Goal: Task Accomplishment & Management: Use online tool/utility

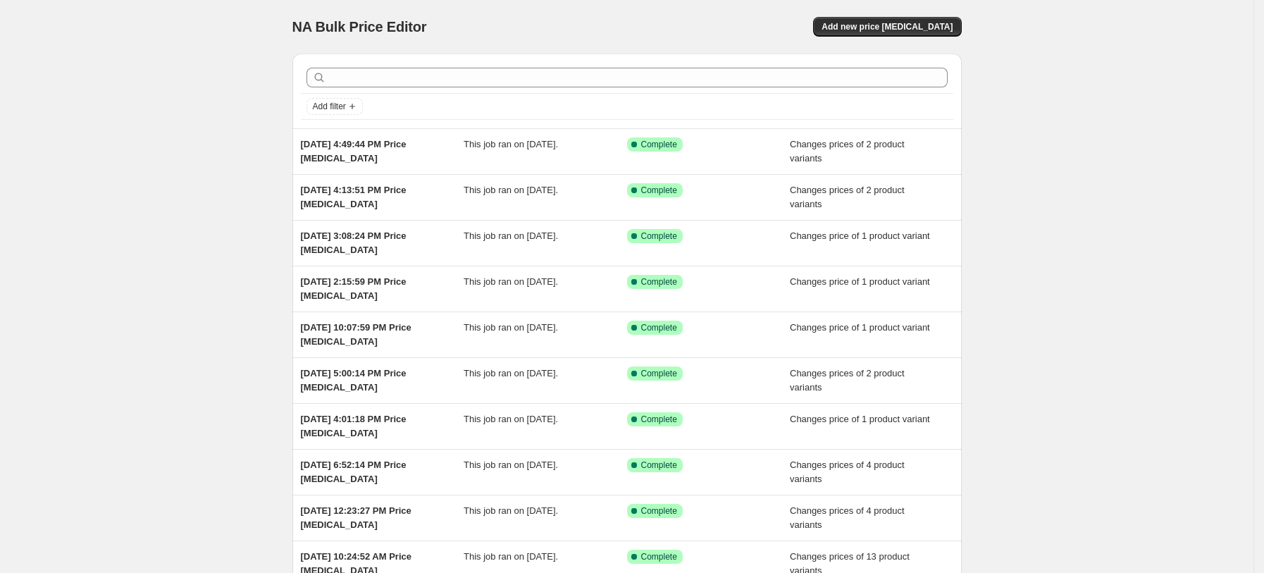
click at [873, 8] on div "NA Bulk Price Editor. This page is ready NA Bulk Price Editor Add new price [ME…" at bounding box center [626, 27] width 669 height 54
click at [874, 20] on button "Add new price [MEDICAL_DATA]" at bounding box center [887, 27] width 148 height 20
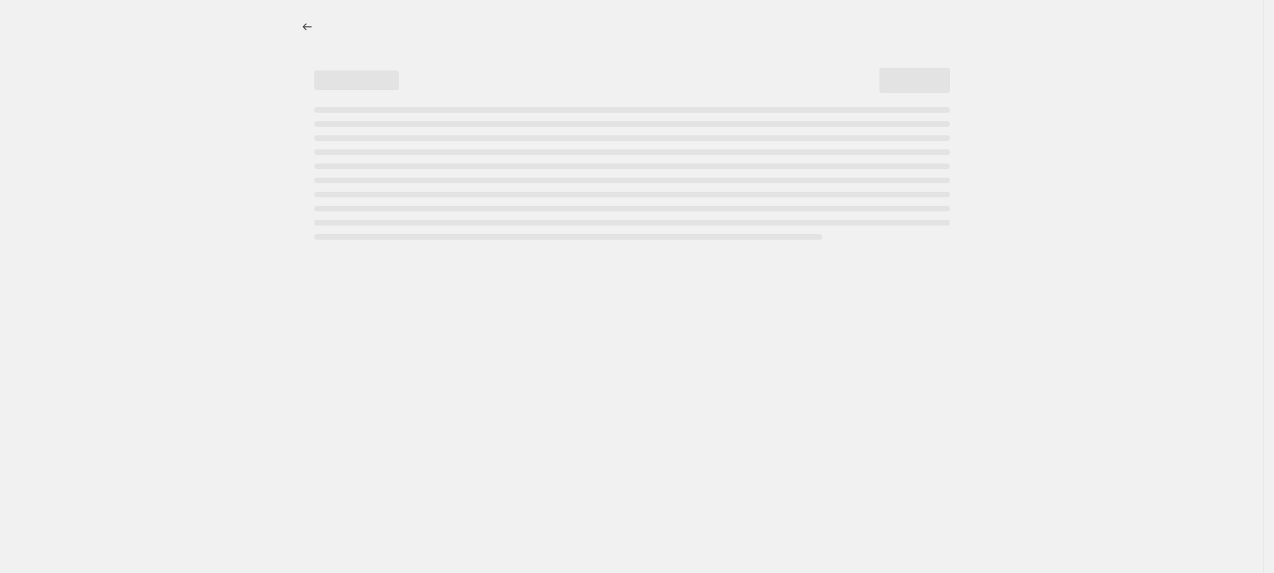
select select "percentage"
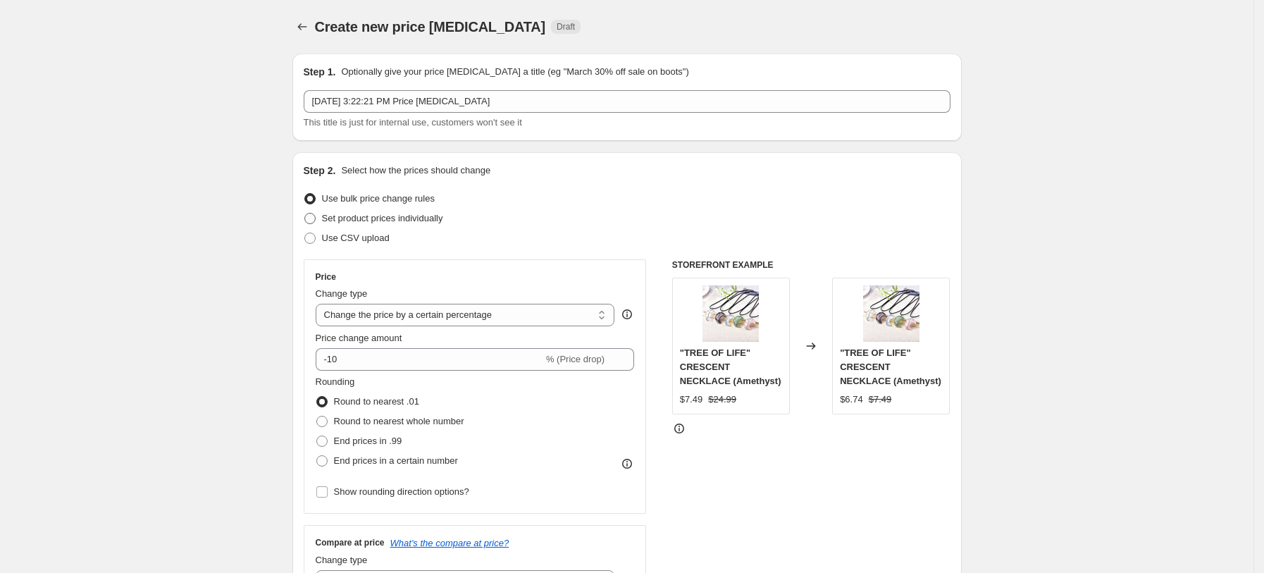
click at [420, 219] on span "Set product prices individually" at bounding box center [382, 218] width 121 height 11
click at [305, 214] on input "Set product prices individually" at bounding box center [304, 213] width 1 height 1
radio input "true"
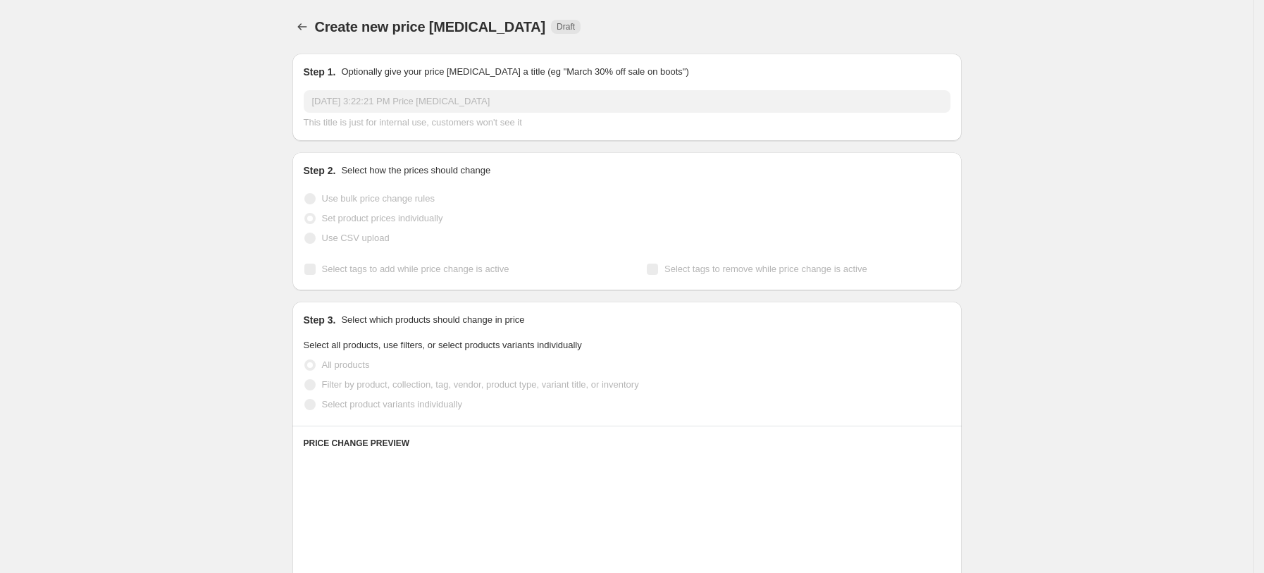
click at [378, 240] on span "Use CSV upload" at bounding box center [356, 238] width 68 height 11
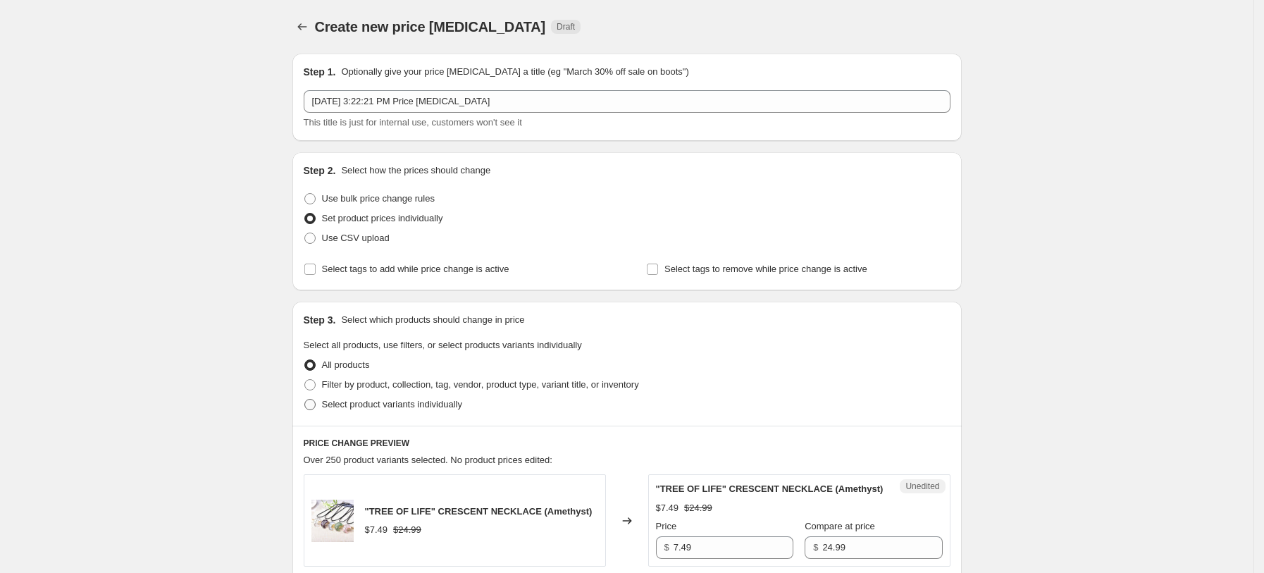
click at [390, 409] on span "Select product variants individually" at bounding box center [392, 404] width 140 height 11
click at [305, 400] on input "Select product variants individually" at bounding box center [304, 399] width 1 height 1
radio input "true"
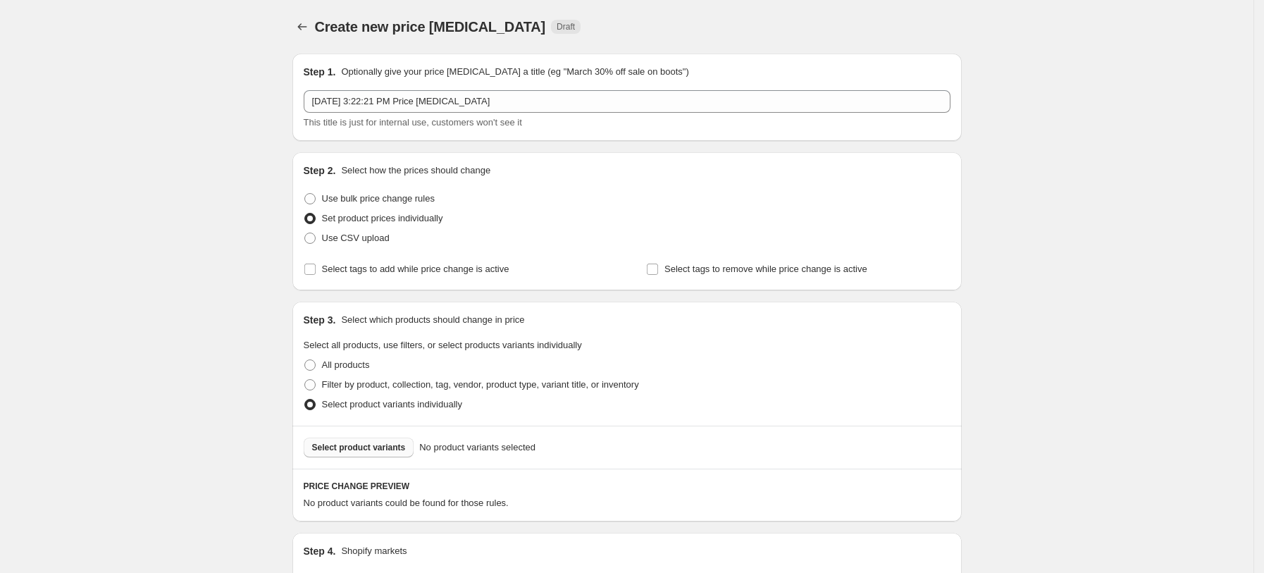
click at [395, 439] on button "Select product variants" at bounding box center [359, 448] width 111 height 20
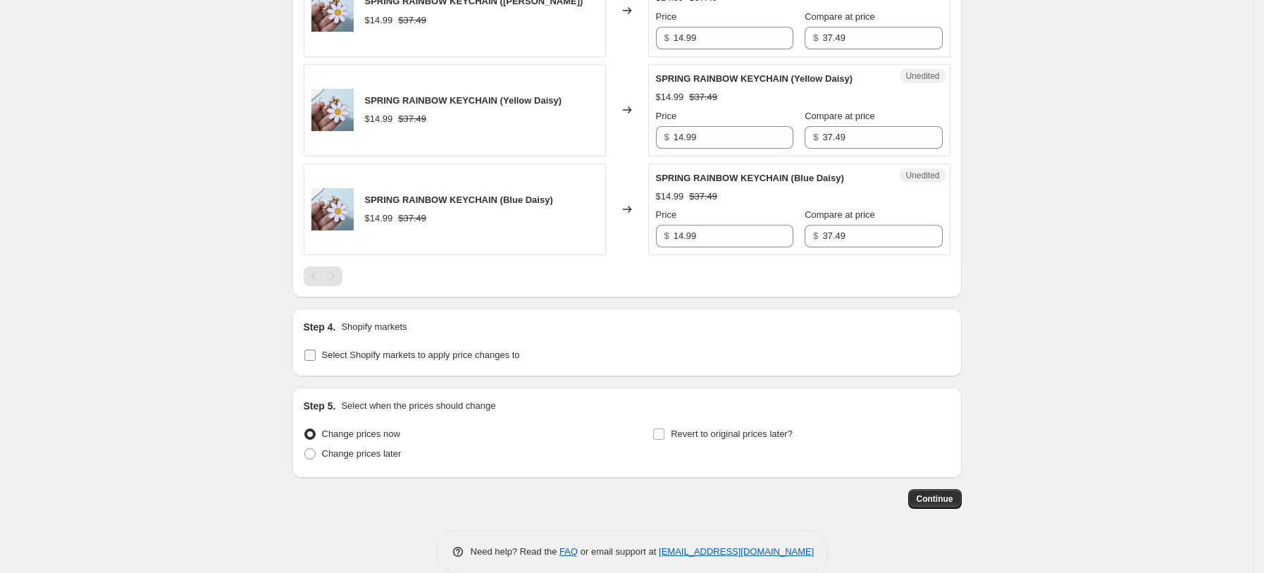
drag, startPoint x: 463, startPoint y: 359, endPoint x: 452, endPoint y: 364, distance: 12.3
click at [463, 360] on span "Select Shopify markets to apply price changes to" at bounding box center [421, 355] width 198 height 11
click at [316, 360] on input "Select Shopify markets to apply price changes to" at bounding box center [309, 355] width 11 height 11
checkbox input "true"
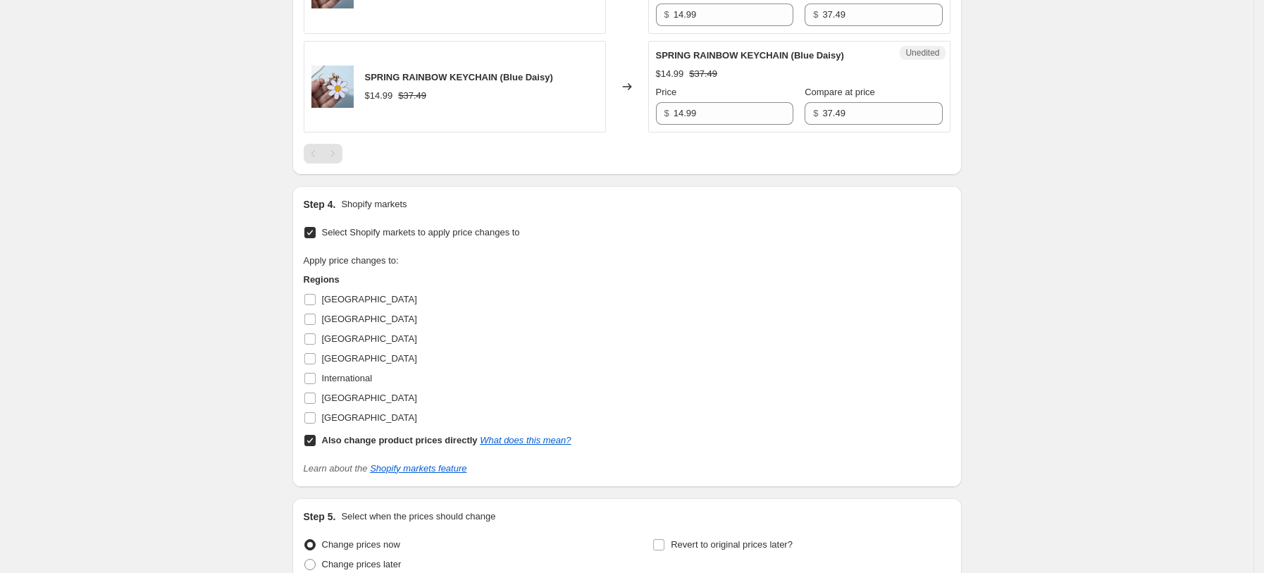
scroll to position [1006, 0]
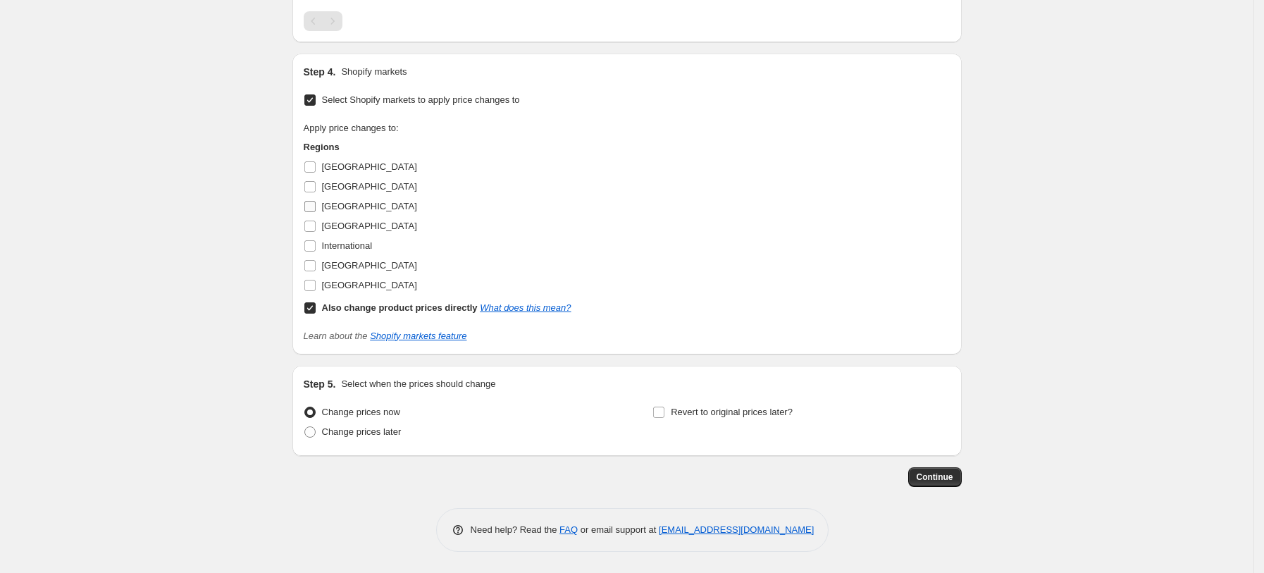
click at [316, 215] on label "[GEOGRAPHIC_DATA]" at bounding box center [360, 207] width 113 height 20
click at [316, 212] on input "[GEOGRAPHIC_DATA]" at bounding box center [309, 206] width 11 height 11
checkbox input "true"
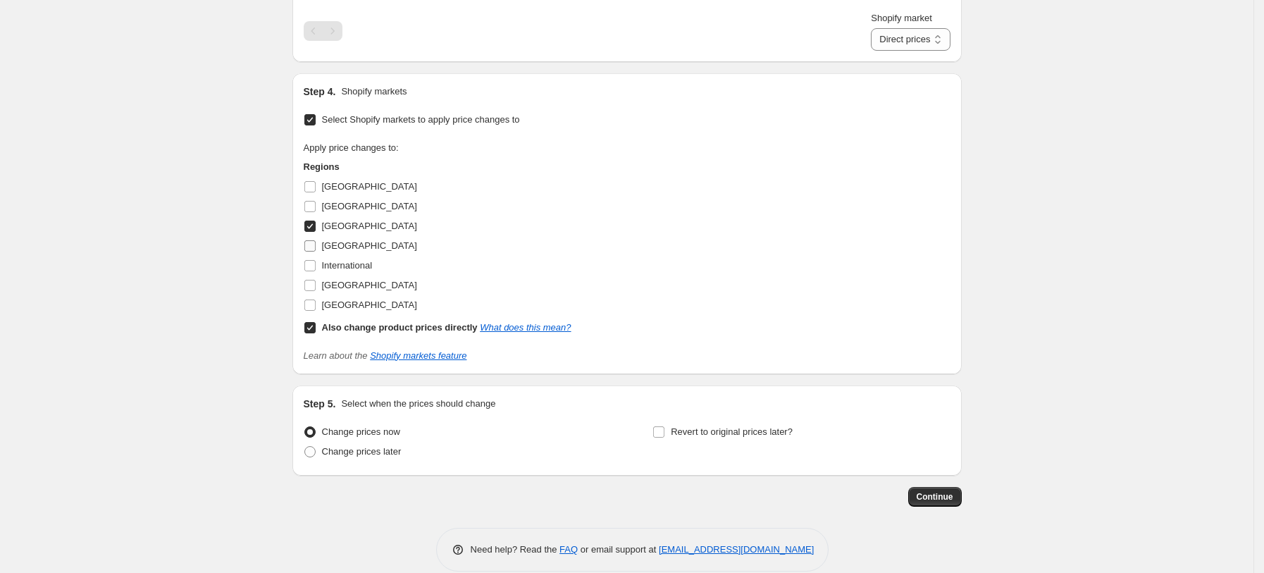
click at [323, 245] on label "[GEOGRAPHIC_DATA]" at bounding box center [360, 246] width 113 height 20
click at [316, 245] on input "[GEOGRAPHIC_DATA]" at bounding box center [309, 245] width 11 height 11
checkbox input "true"
click at [342, 280] on span "[GEOGRAPHIC_DATA]" at bounding box center [369, 285] width 95 height 11
click at [316, 280] on input "[GEOGRAPHIC_DATA]" at bounding box center [309, 285] width 11 height 11
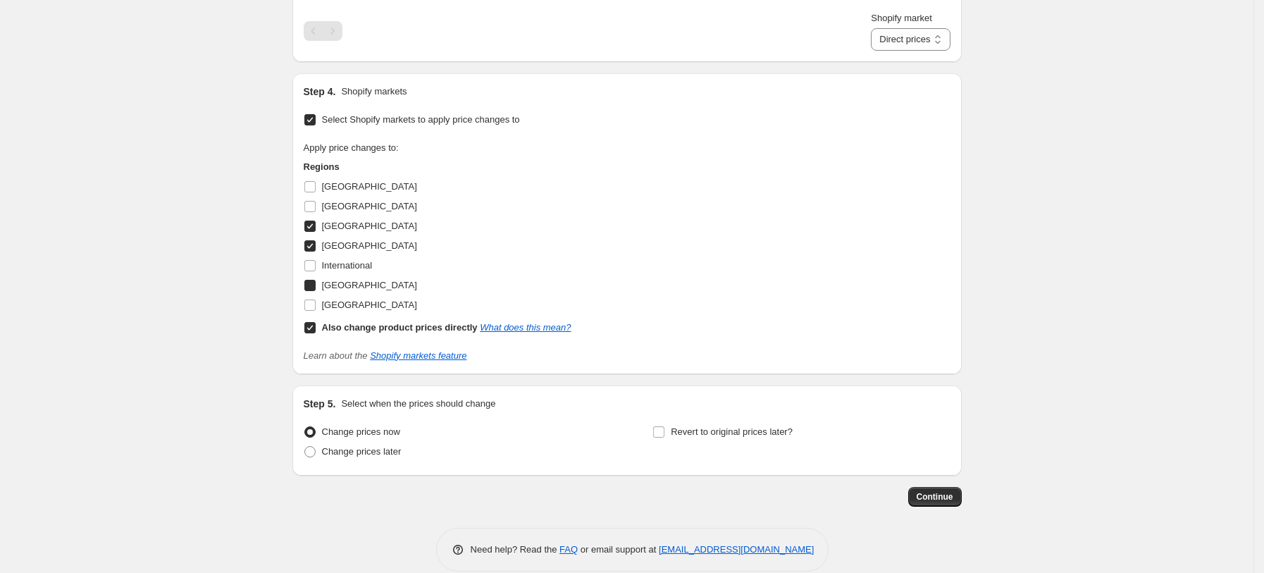
checkbox input "true"
drag, startPoint x: 344, startPoint y: 297, endPoint x: 346, endPoint y: 316, distance: 19.1
click at [344, 300] on label "[GEOGRAPHIC_DATA]" at bounding box center [360, 305] width 113 height 20
click at [316, 300] on input "[GEOGRAPHIC_DATA]" at bounding box center [309, 305] width 11 height 11
checkbox input "true"
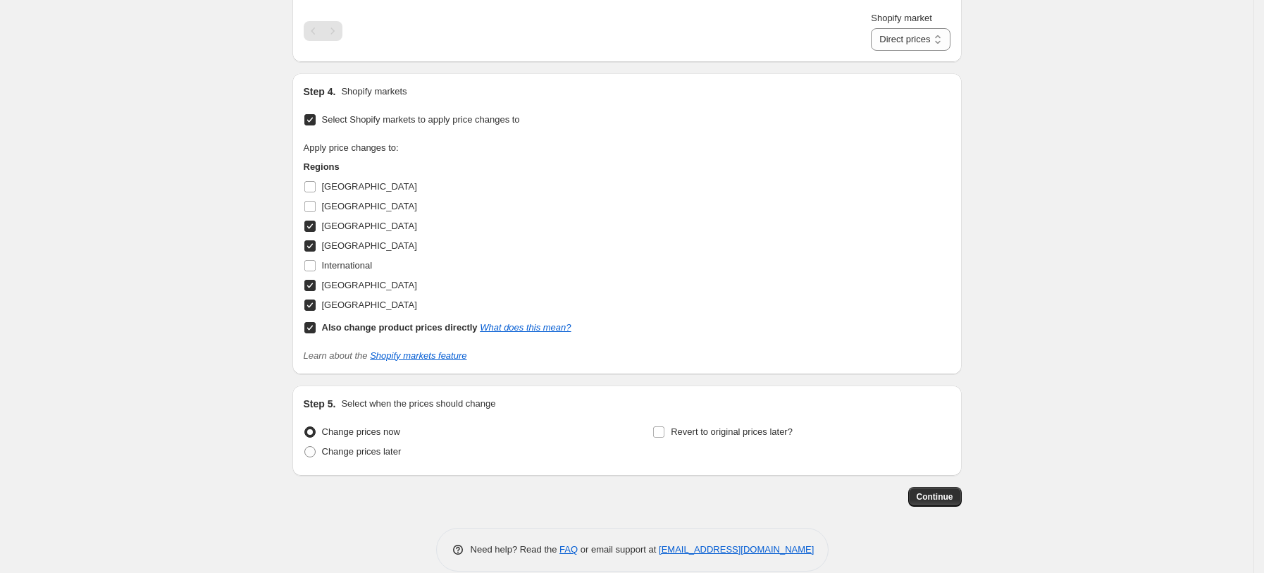
click at [348, 328] on b "Also change product prices directly" at bounding box center [400, 327] width 156 height 11
click at [316, 328] on input "Also change product prices directly What does this mean?" at bounding box center [309, 327] width 11 height 11
checkbox input "false"
select select "34367439004"
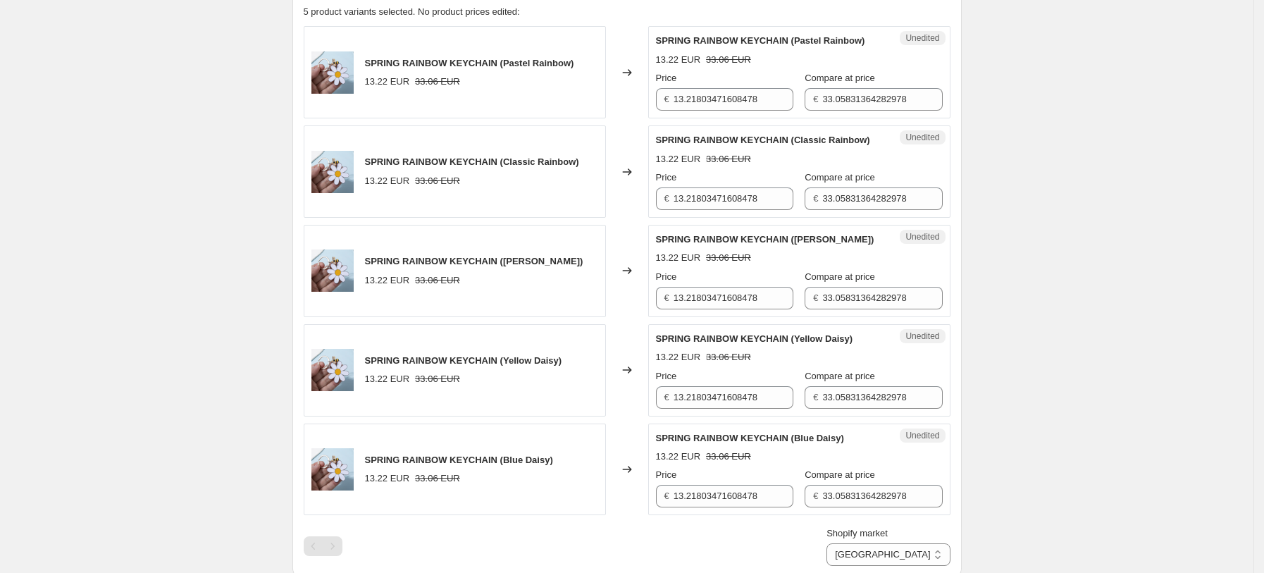
scroll to position [443, 0]
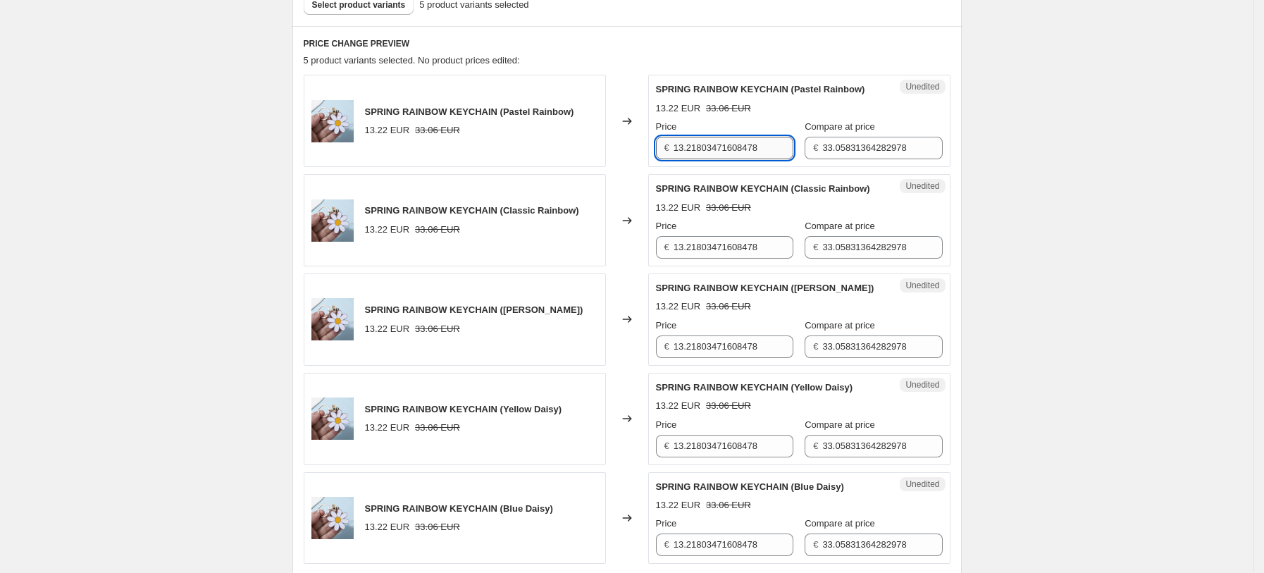
click at [727, 147] on input "13.21803471608478" at bounding box center [734, 148] width 120 height 23
type input "14.99"
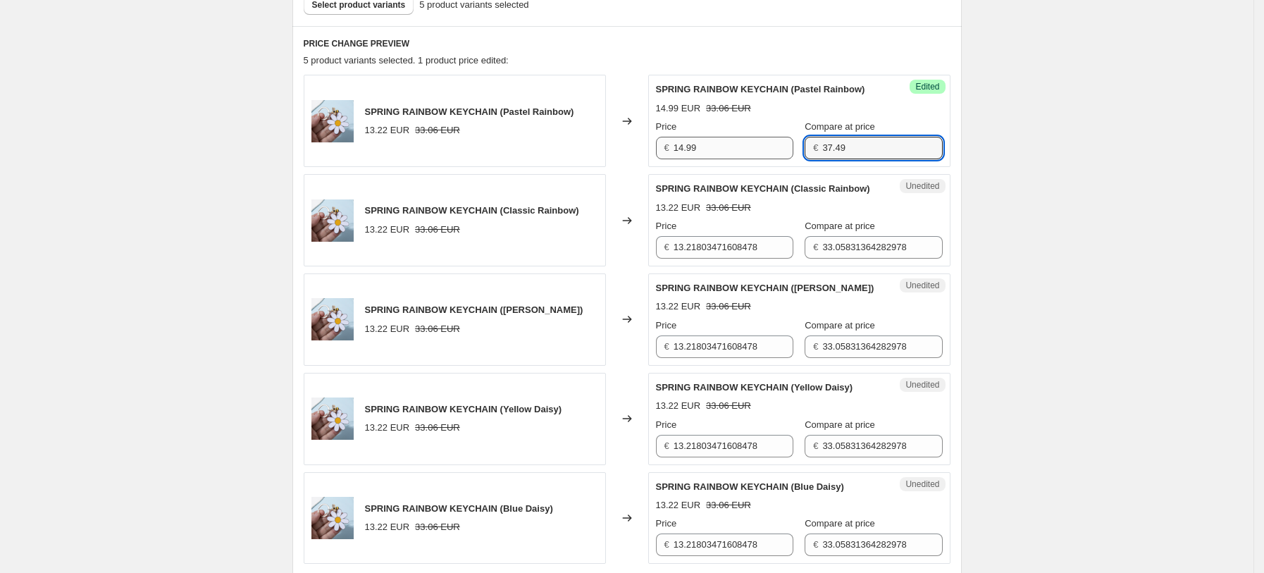
type input "37.49"
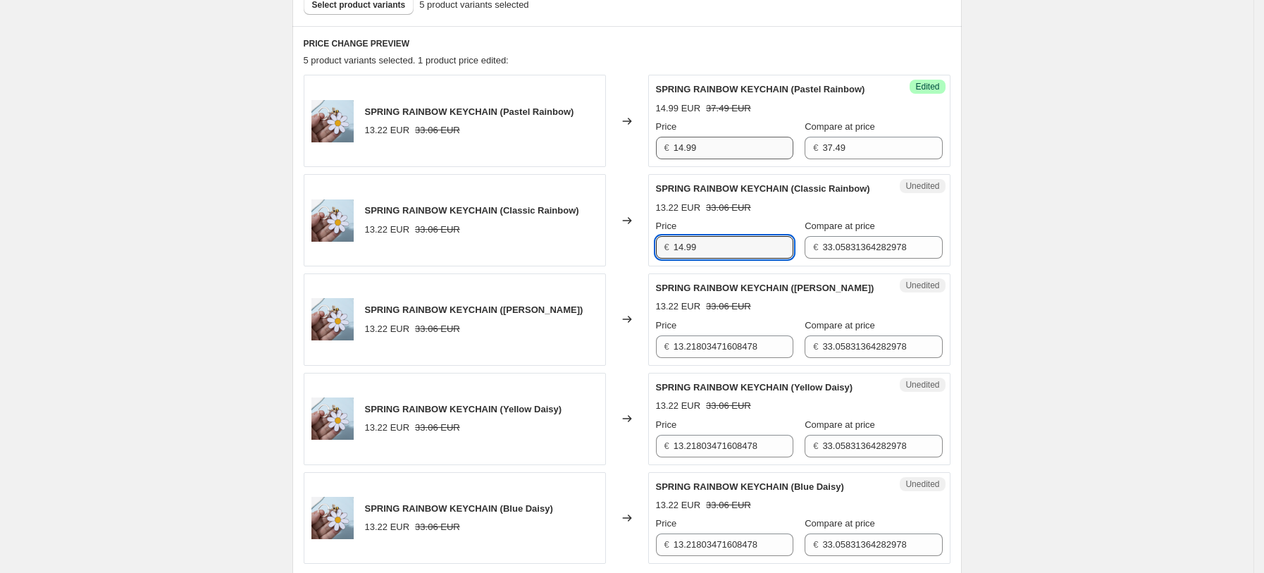
type input "14.99"
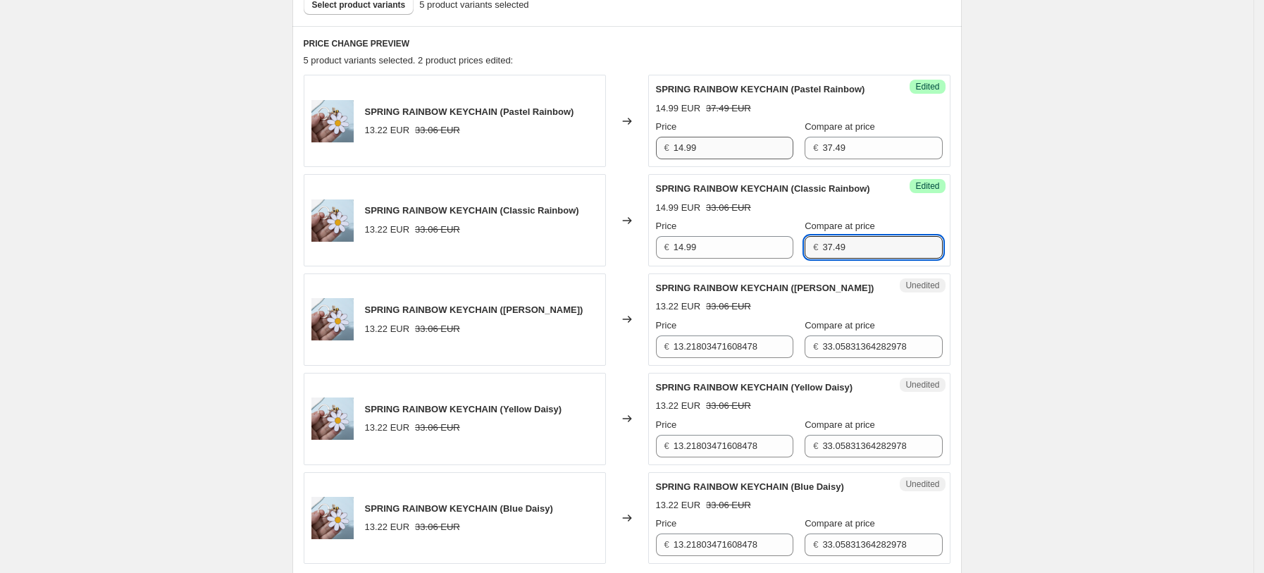
type input "37.49"
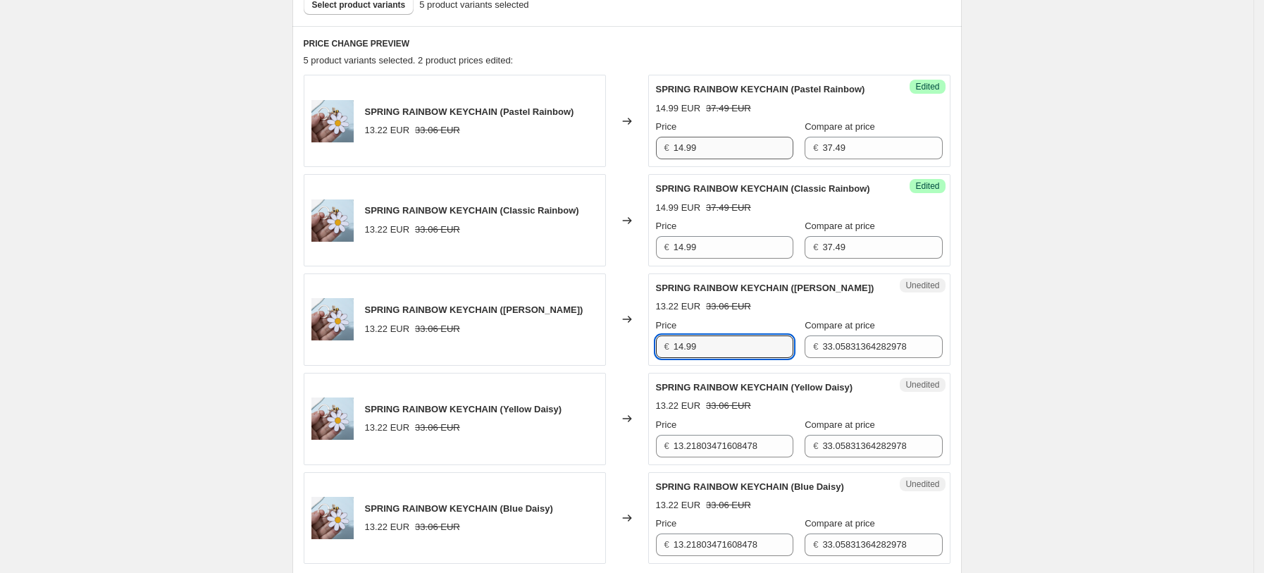
type input "14.99"
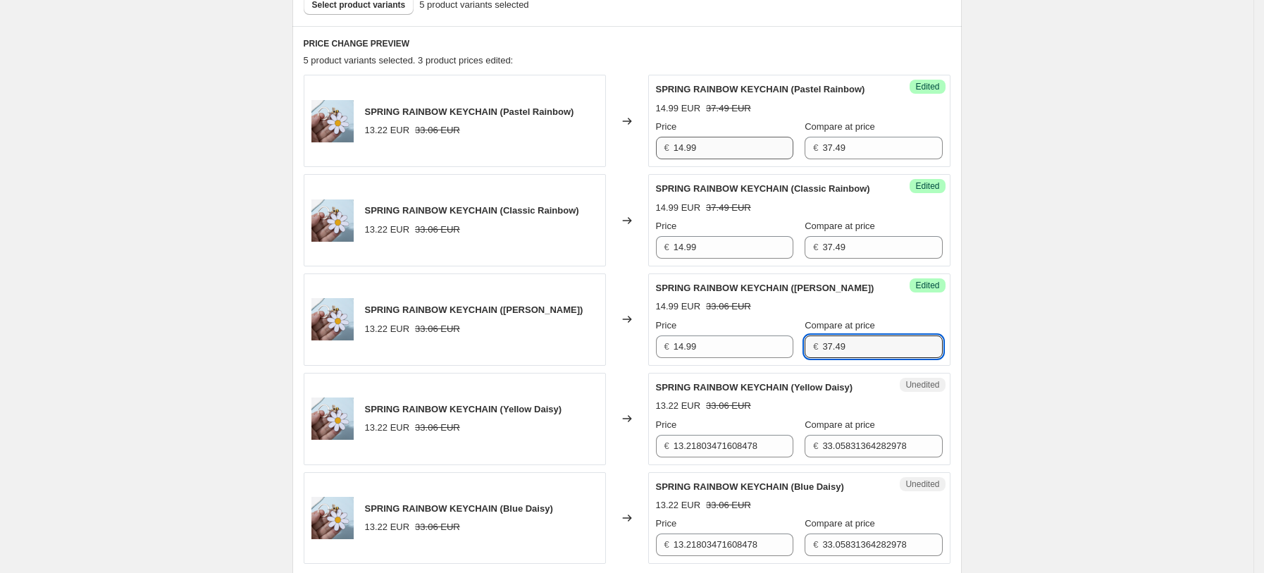
type input "37.49"
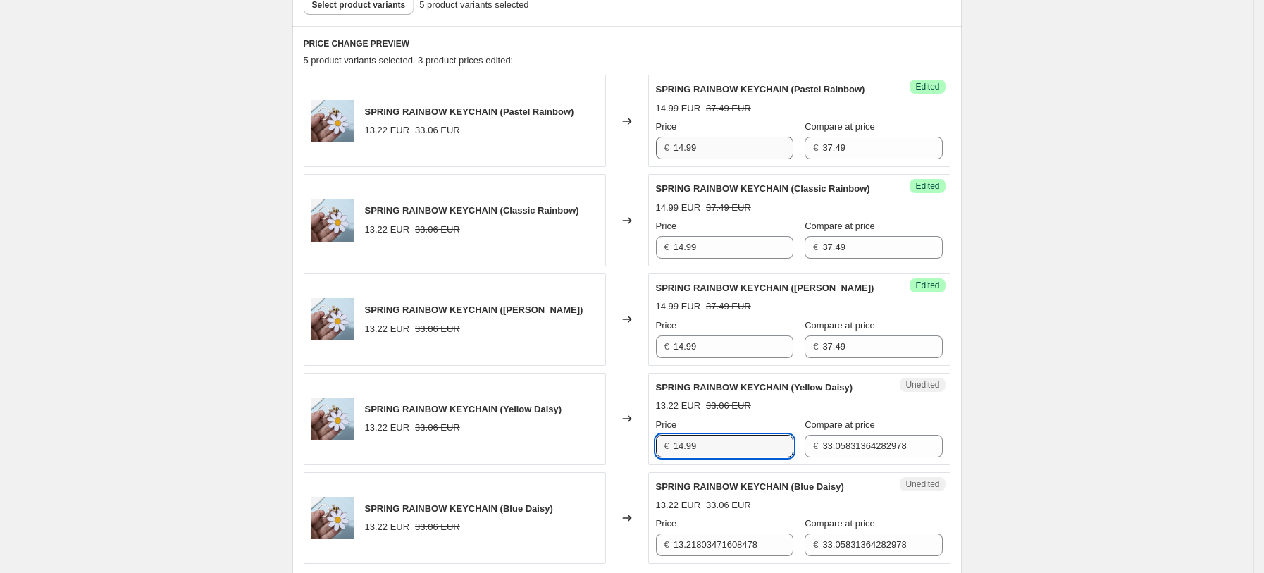
type input "14.99"
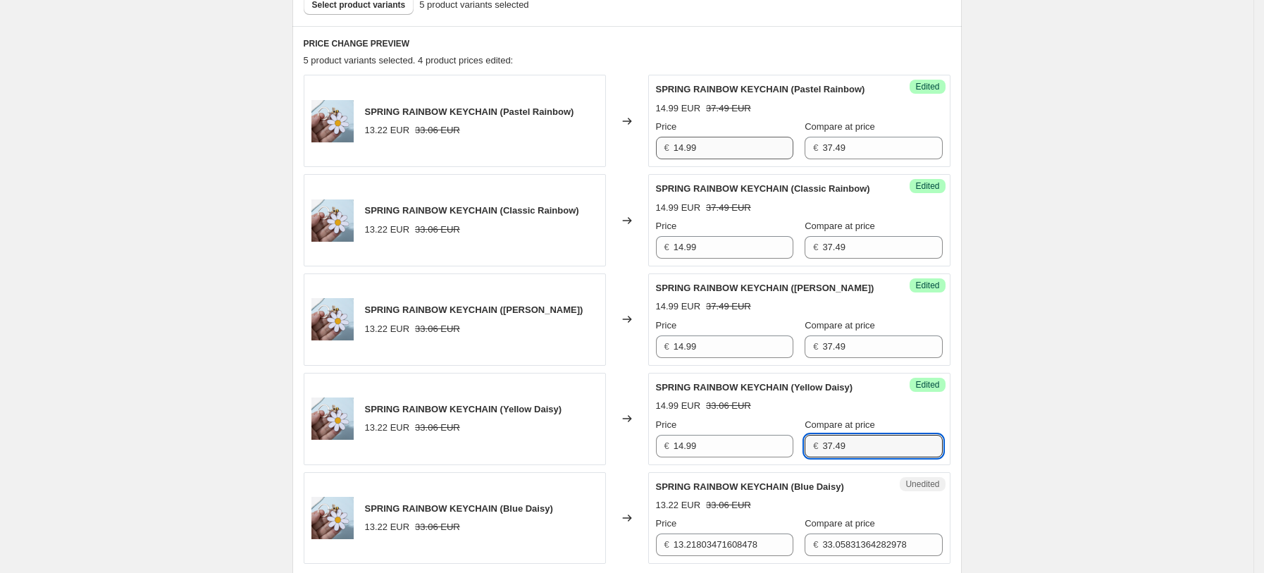
type input "37.49"
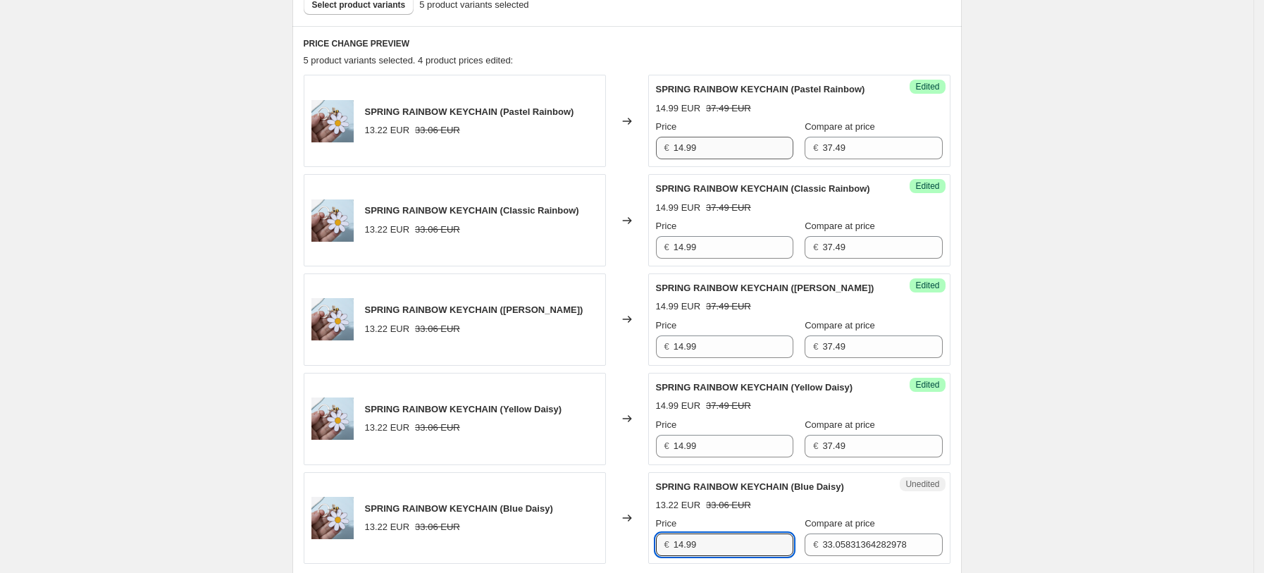
type input "14.99"
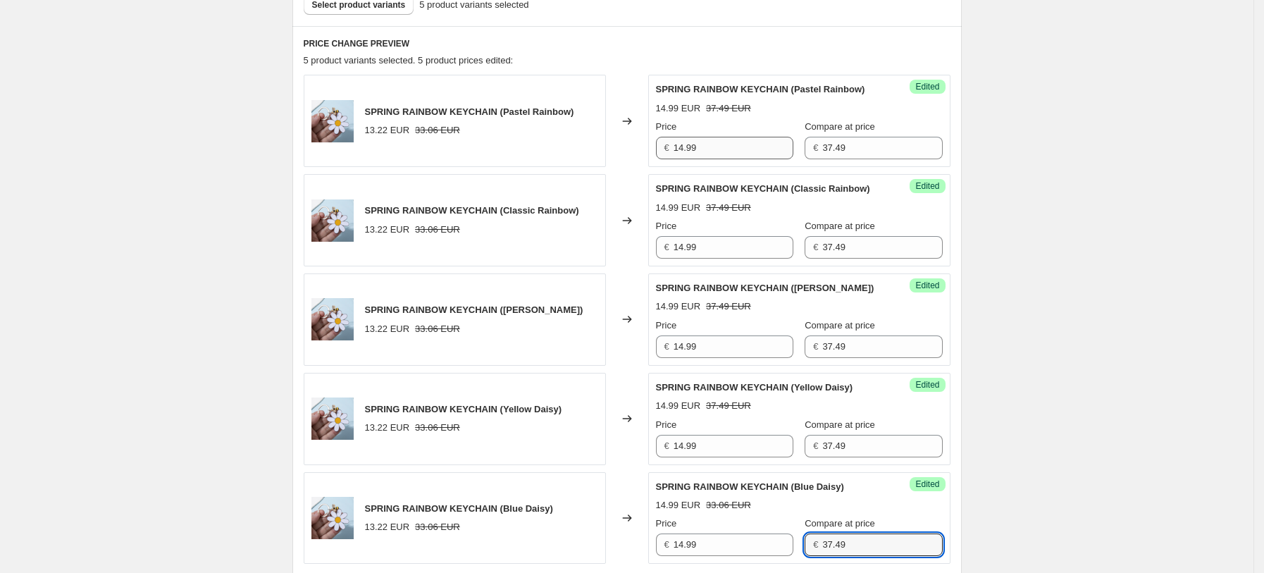
type input "37.49"
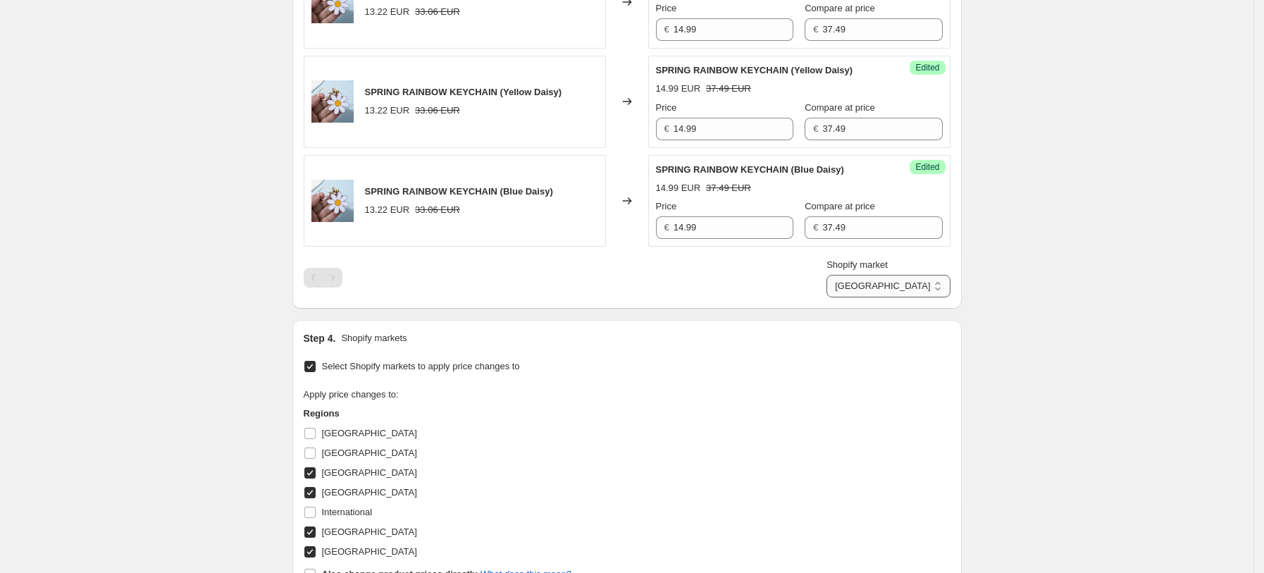
click at [906, 285] on select "[GEOGRAPHIC_DATA] [GEOGRAPHIC_DATA] [GEOGRAPHIC_DATA] [GEOGRAPHIC_DATA]" at bounding box center [888, 286] width 123 height 23
select select "34367406236"
click at [890, 297] on select "[GEOGRAPHIC_DATA] [GEOGRAPHIC_DATA] [GEOGRAPHIC_DATA] [GEOGRAPHIC_DATA]" at bounding box center [888, 286] width 123 height 23
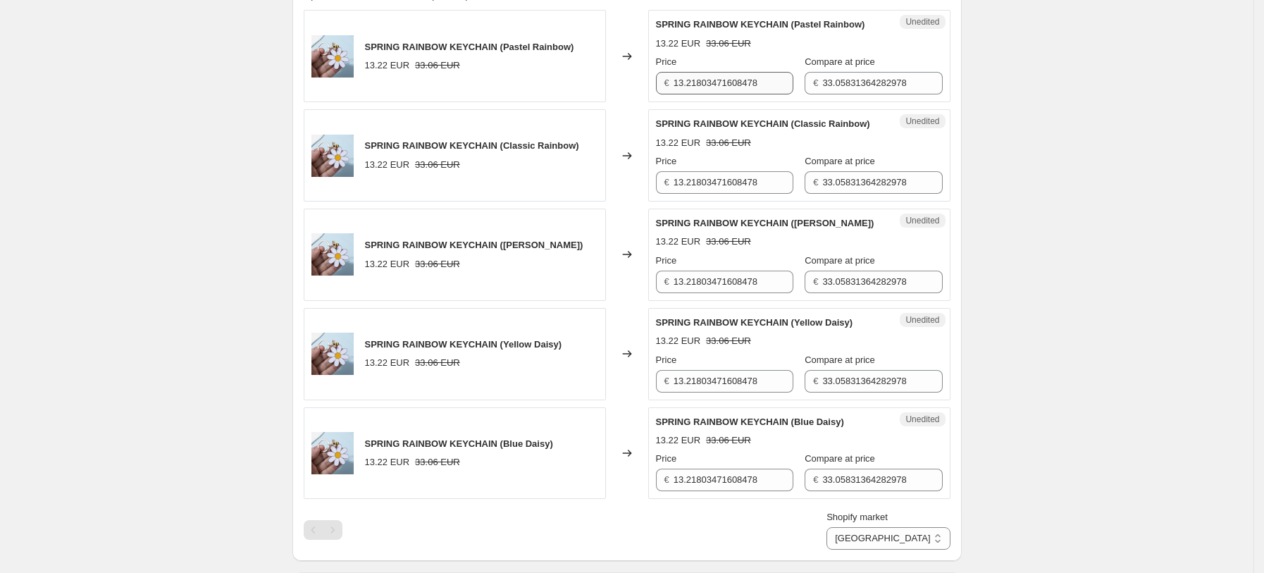
scroll to position [478, 0]
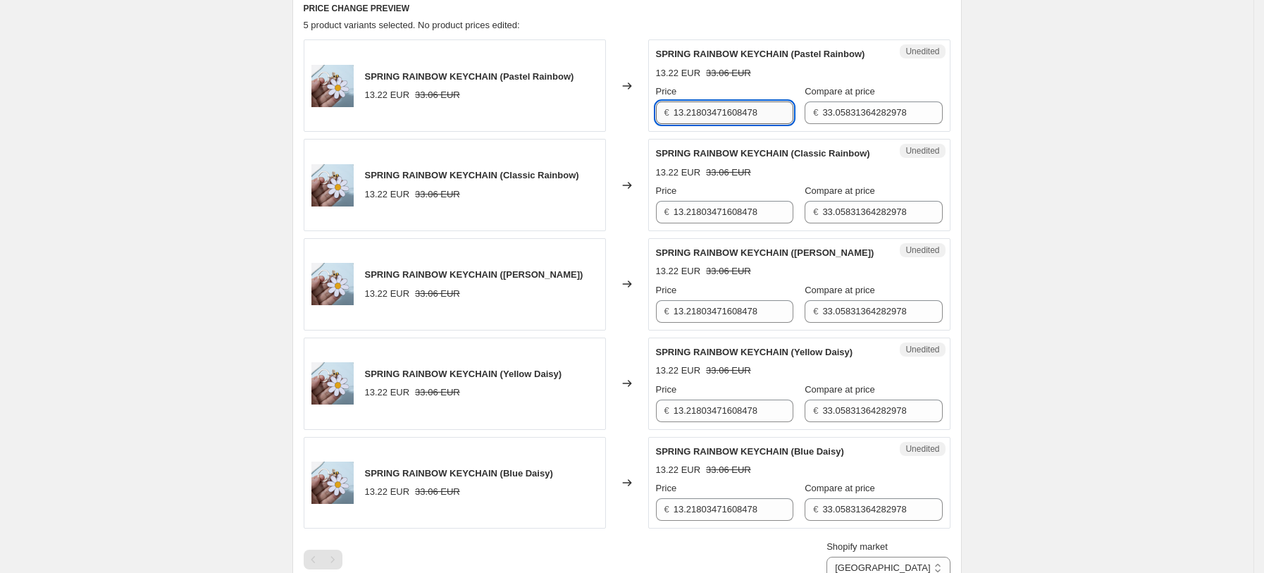
click at [751, 109] on input "13.21803471608478" at bounding box center [734, 112] width 120 height 23
type input "14.99"
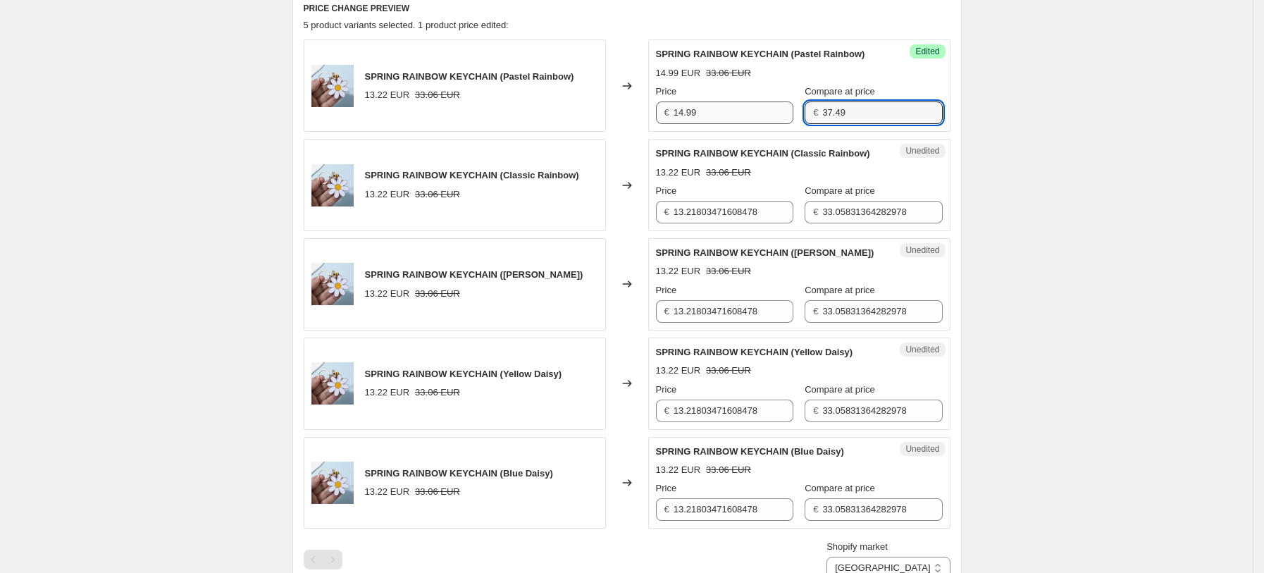
type input "37.49"
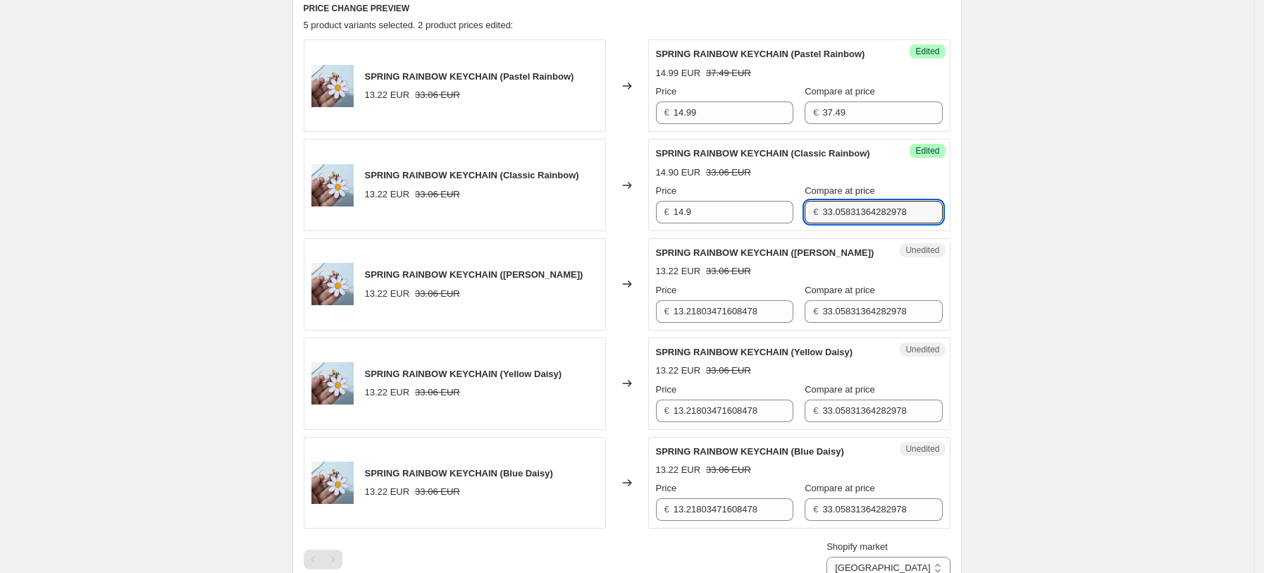
click at [741, 197] on div "Price" at bounding box center [724, 191] width 137 height 14
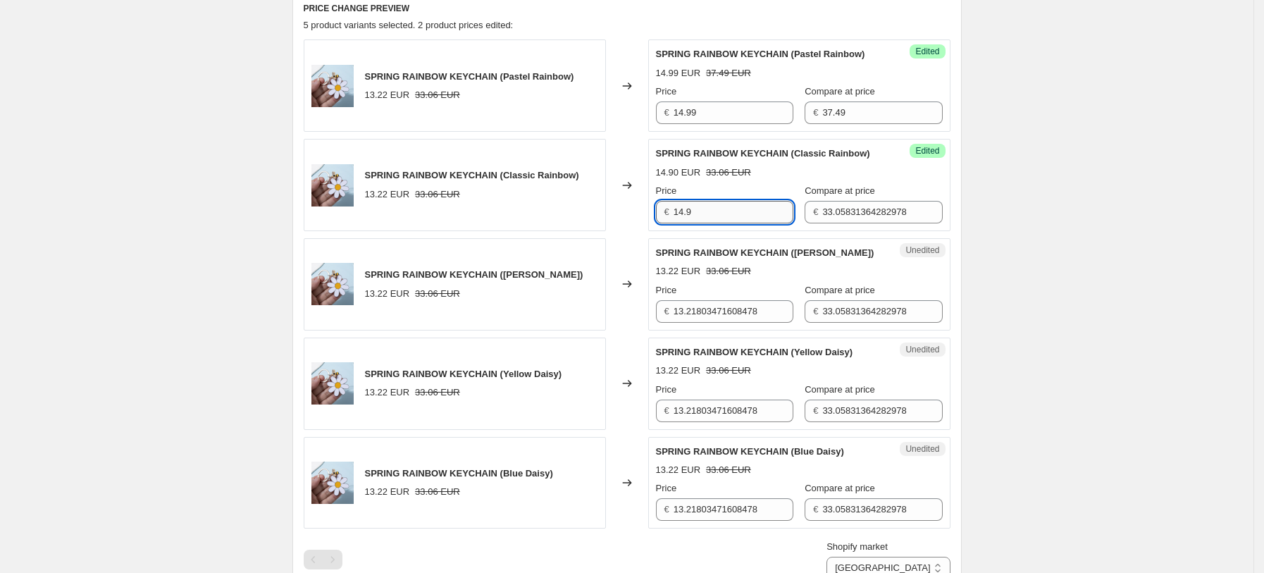
click at [741, 211] on input "14.9" at bounding box center [734, 212] width 120 height 23
type input "14.99"
type input "37.49"
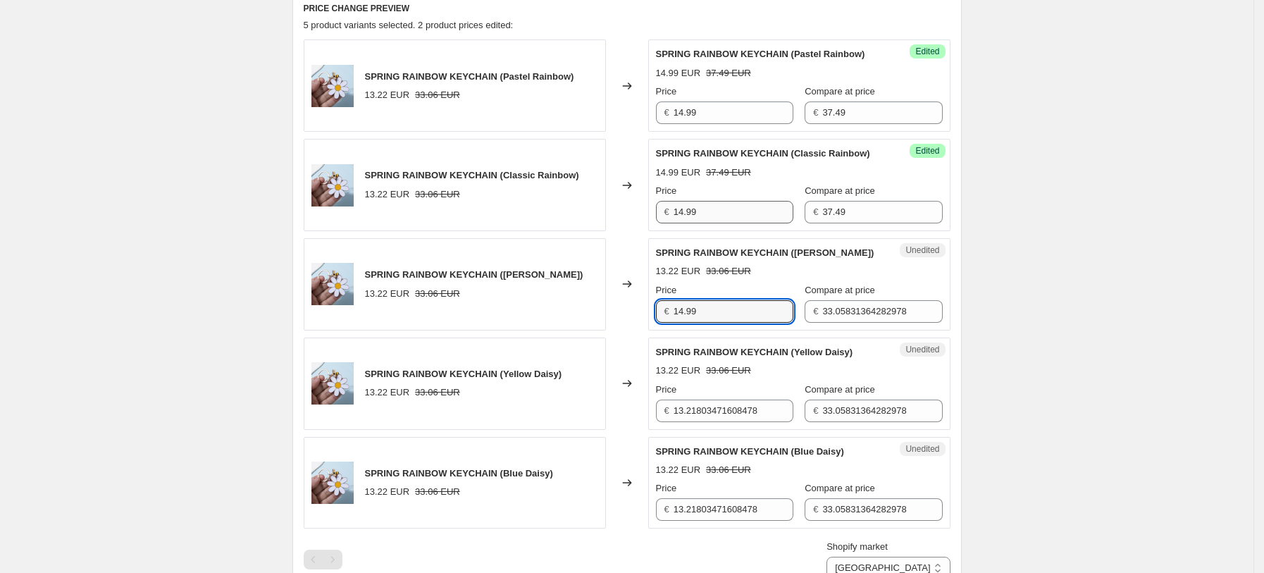
type input "14.99"
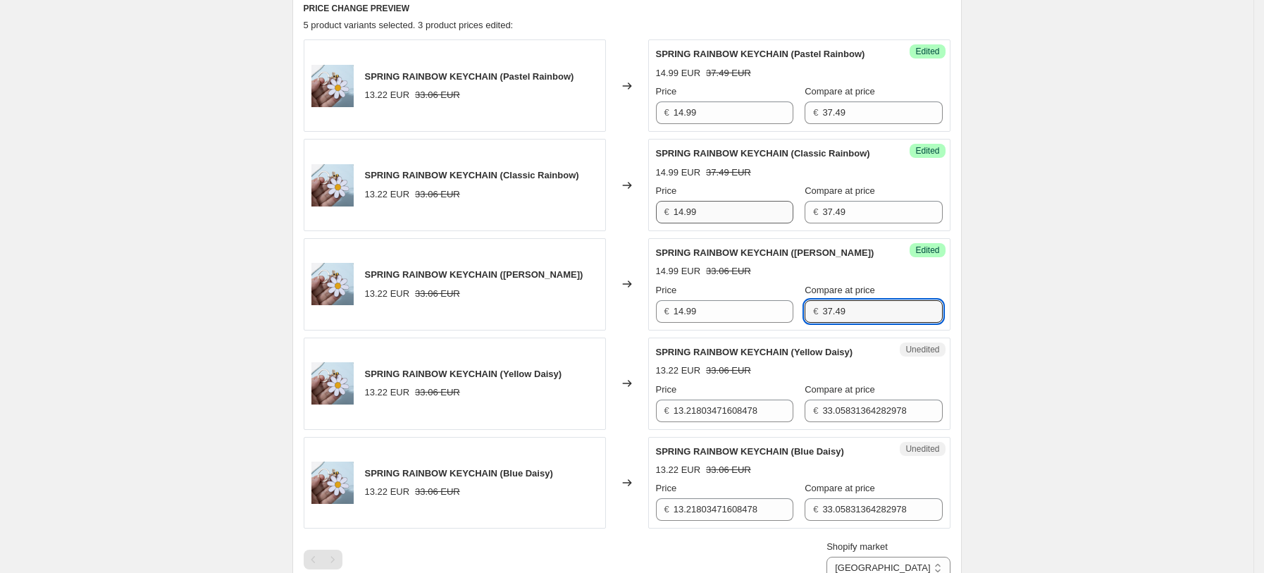
type input "37.49"
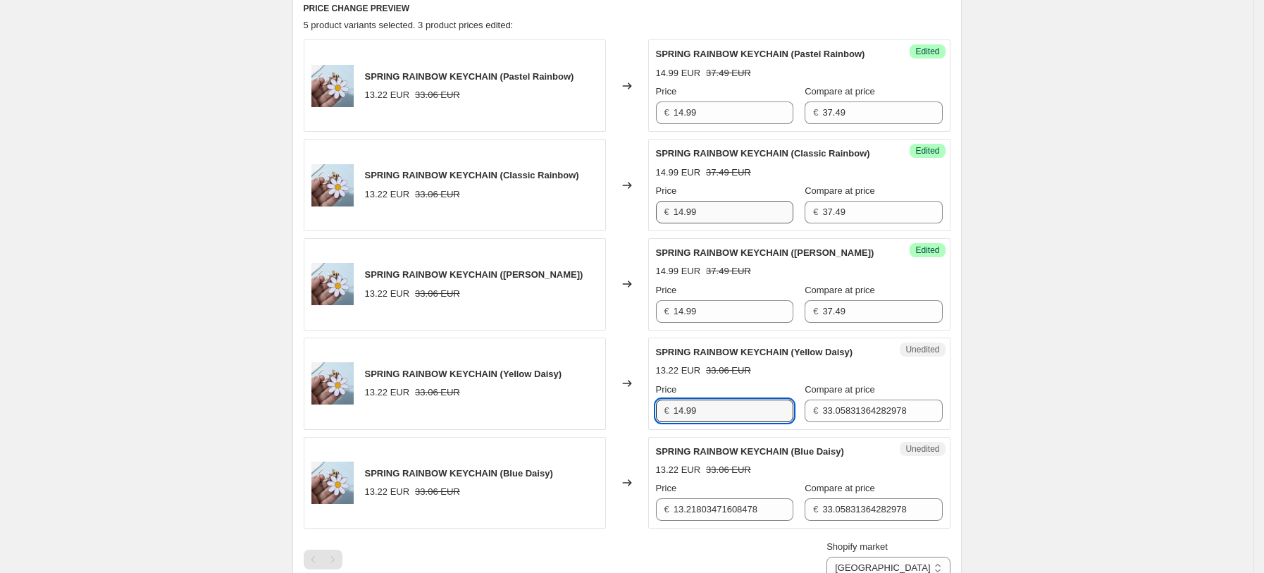
type input "14.99"
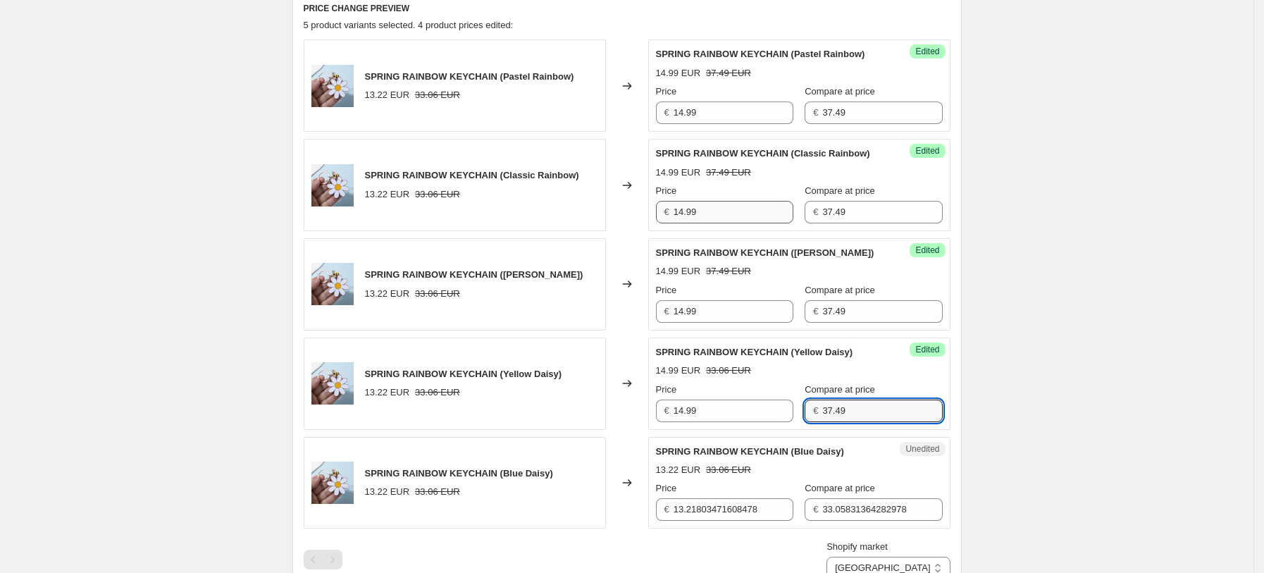
type input "37.49"
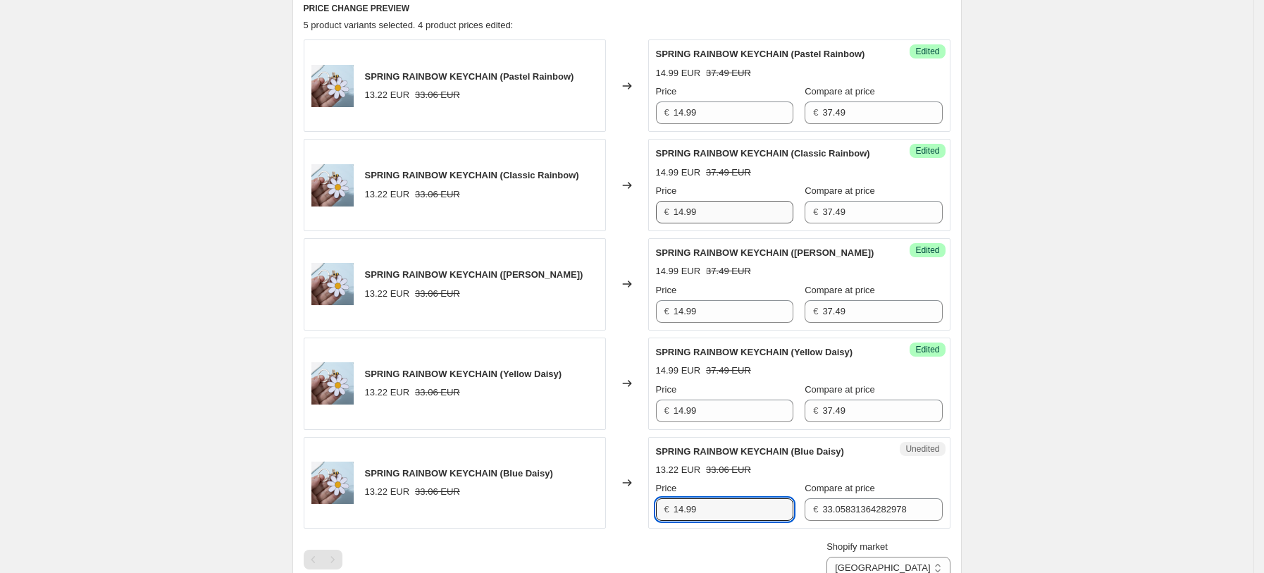
type input "14.99"
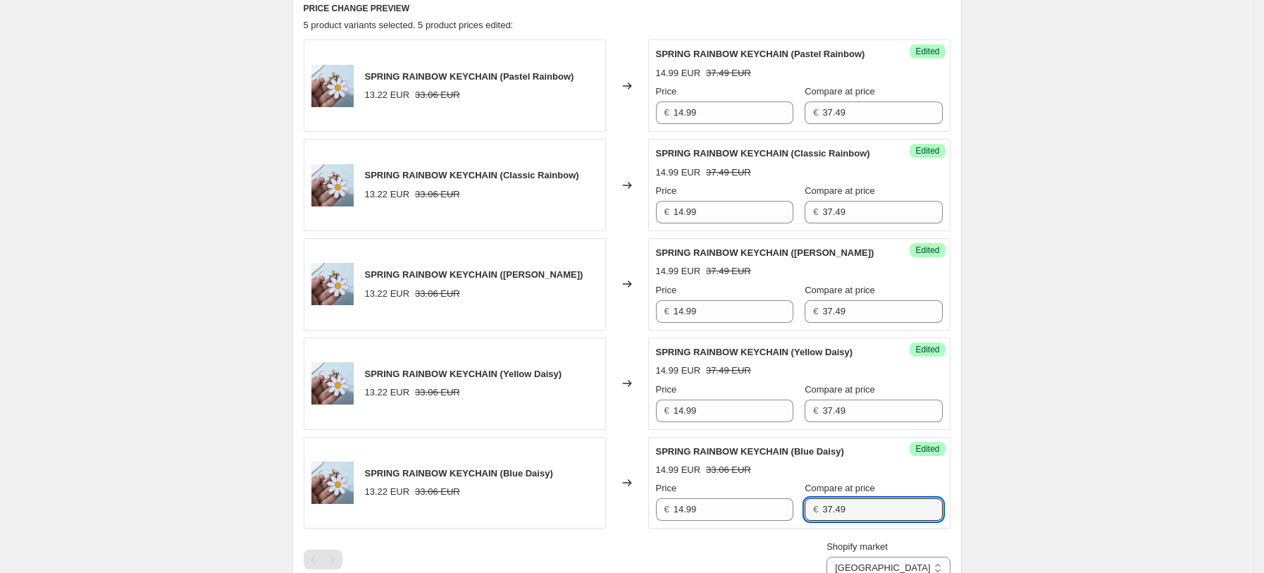
type input "37.49"
click at [1068, 403] on div "Create new price [MEDICAL_DATA]. This page is ready Create new price [MEDICAL_D…" at bounding box center [627, 321] width 1254 height 1599
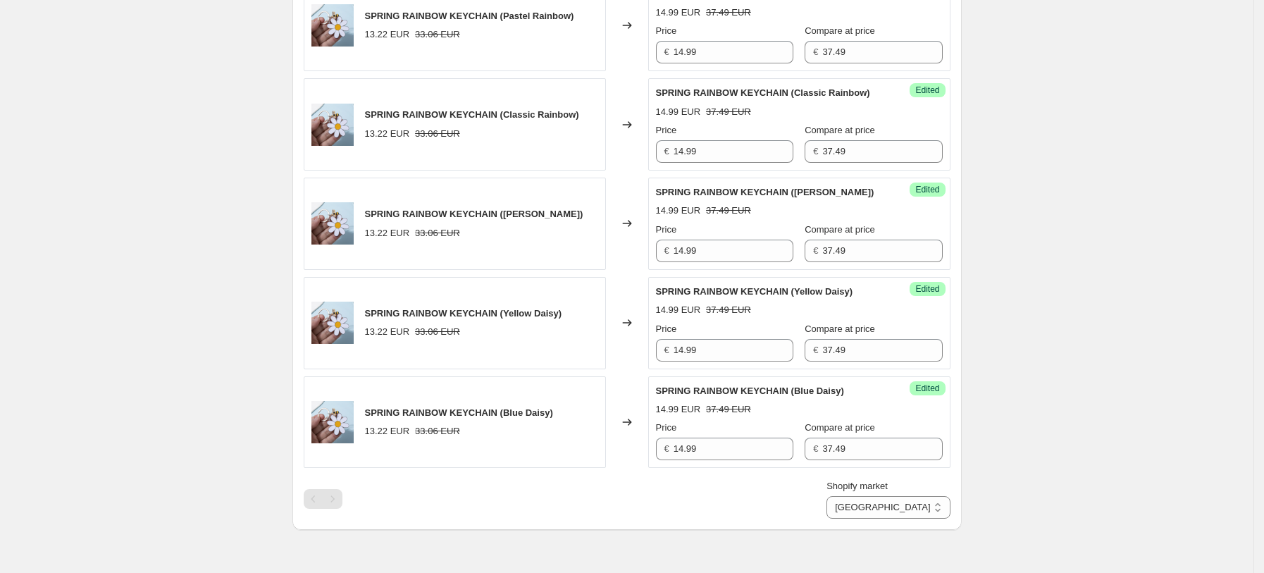
scroll to position [572, 0]
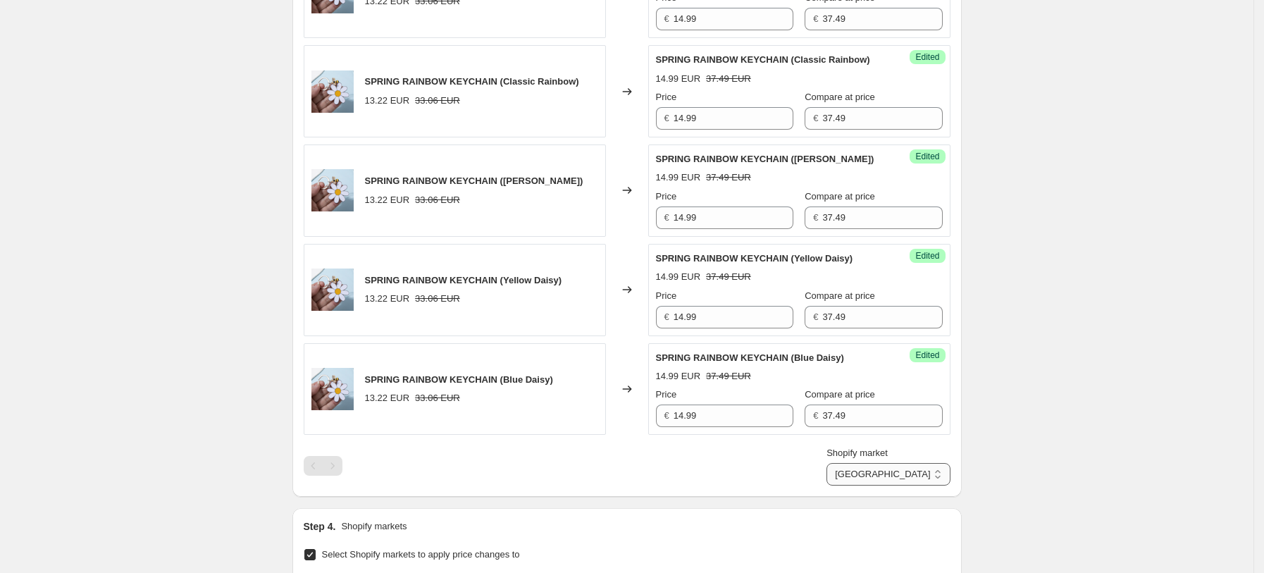
click at [929, 466] on select "[GEOGRAPHIC_DATA] [GEOGRAPHIC_DATA] [GEOGRAPHIC_DATA] [GEOGRAPHIC_DATA]" at bounding box center [888, 474] width 123 height 23
select select "34367209628"
click at [860, 486] on select "[GEOGRAPHIC_DATA] [GEOGRAPHIC_DATA] [GEOGRAPHIC_DATA] [GEOGRAPHIC_DATA]" at bounding box center [888, 474] width 123 height 23
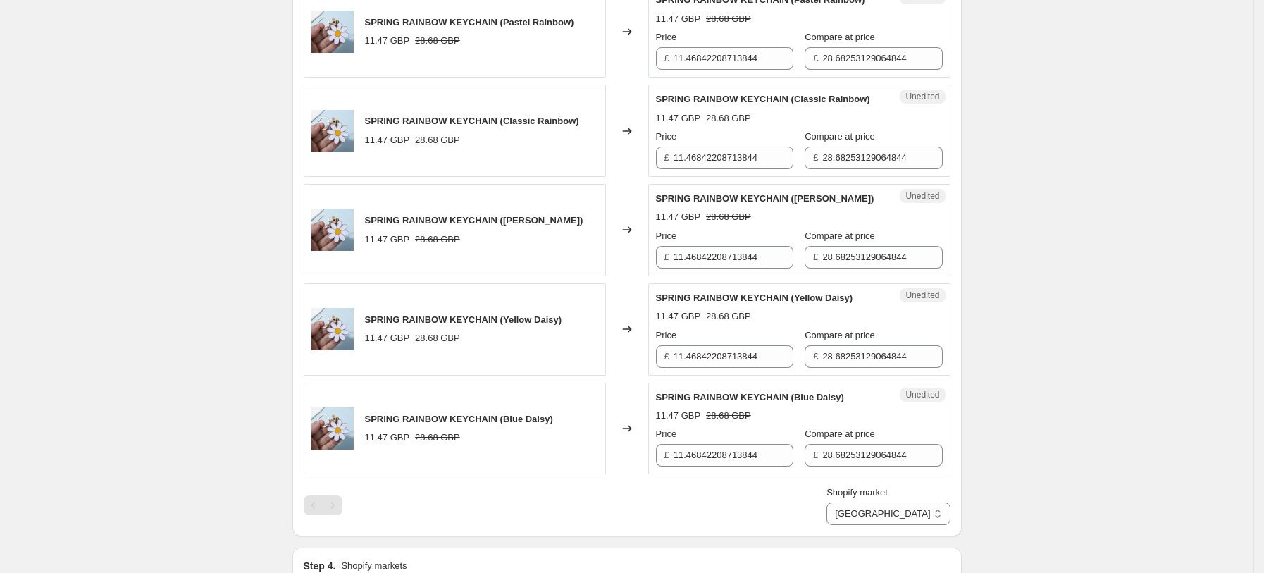
scroll to position [478, 0]
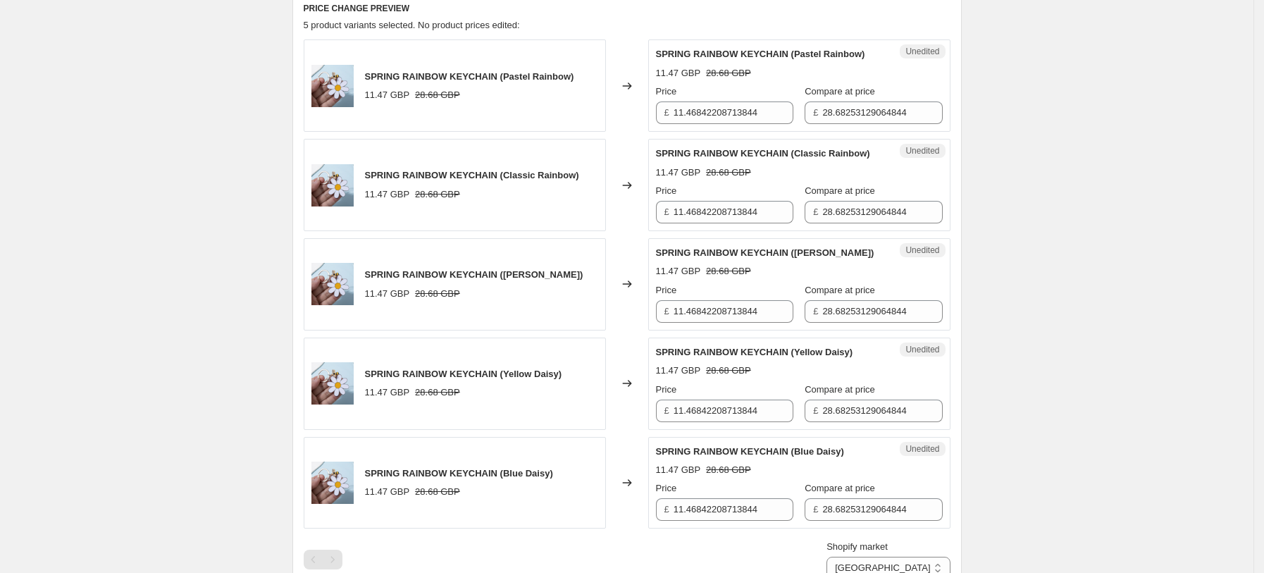
click at [748, 100] on div "Price £ 11.46842208713844" at bounding box center [724, 104] width 137 height 39
click at [748, 101] on input "11.46842208713844" at bounding box center [734, 112] width 120 height 23
click at [748, 102] on input "11.46842208713844" at bounding box center [734, 112] width 120 height 23
type input "14.99"
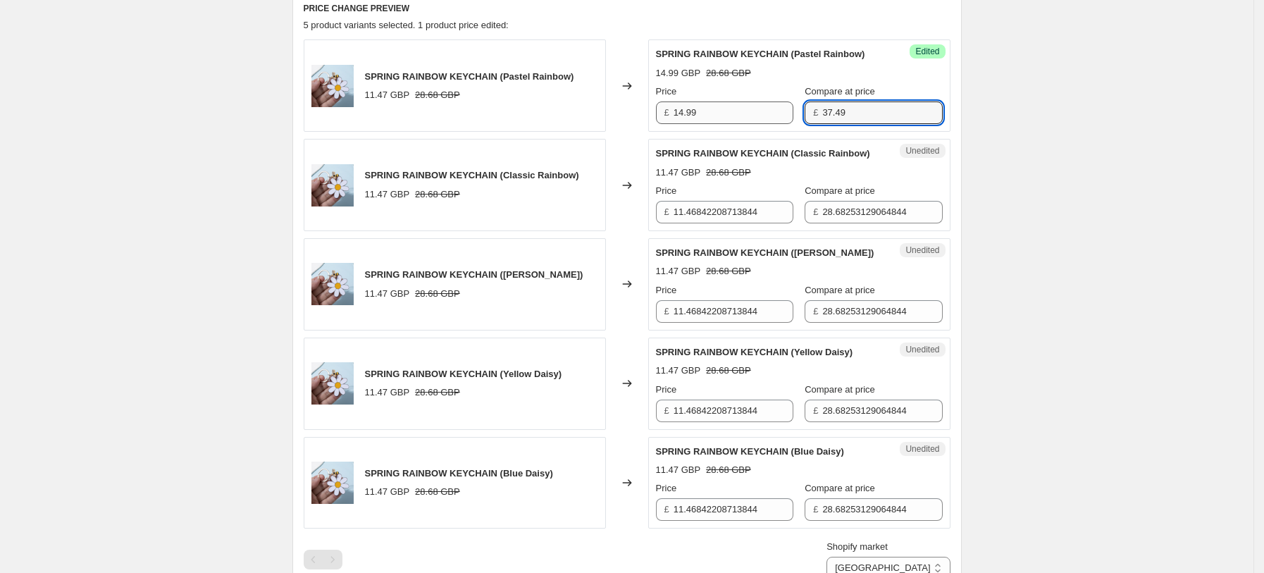
type input "37.49"
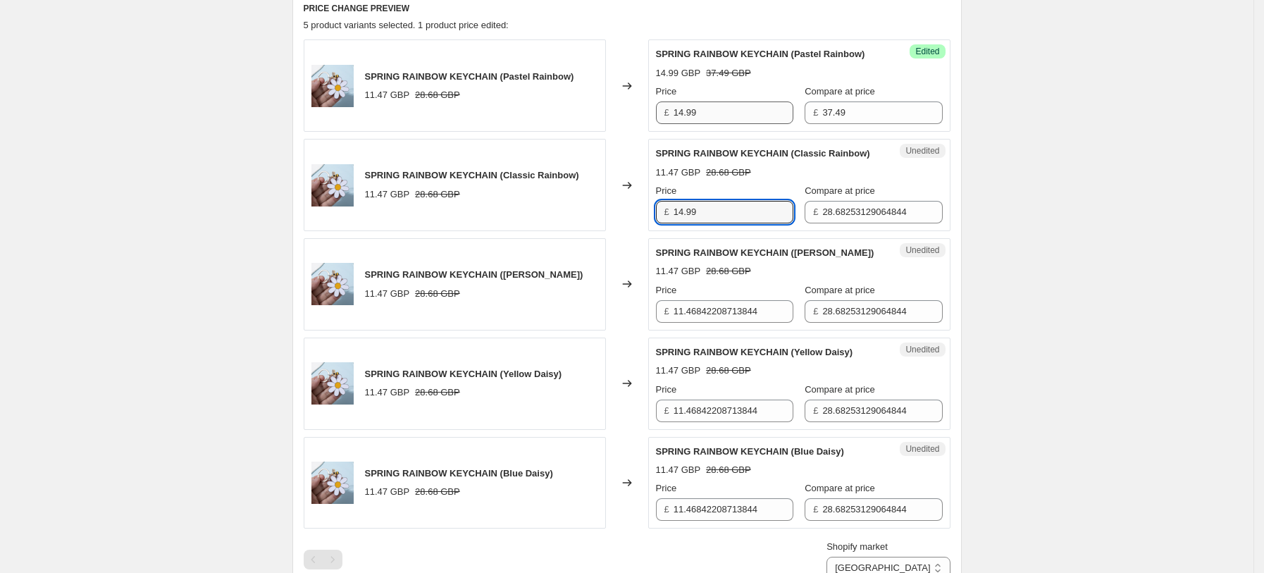
type input "14.99"
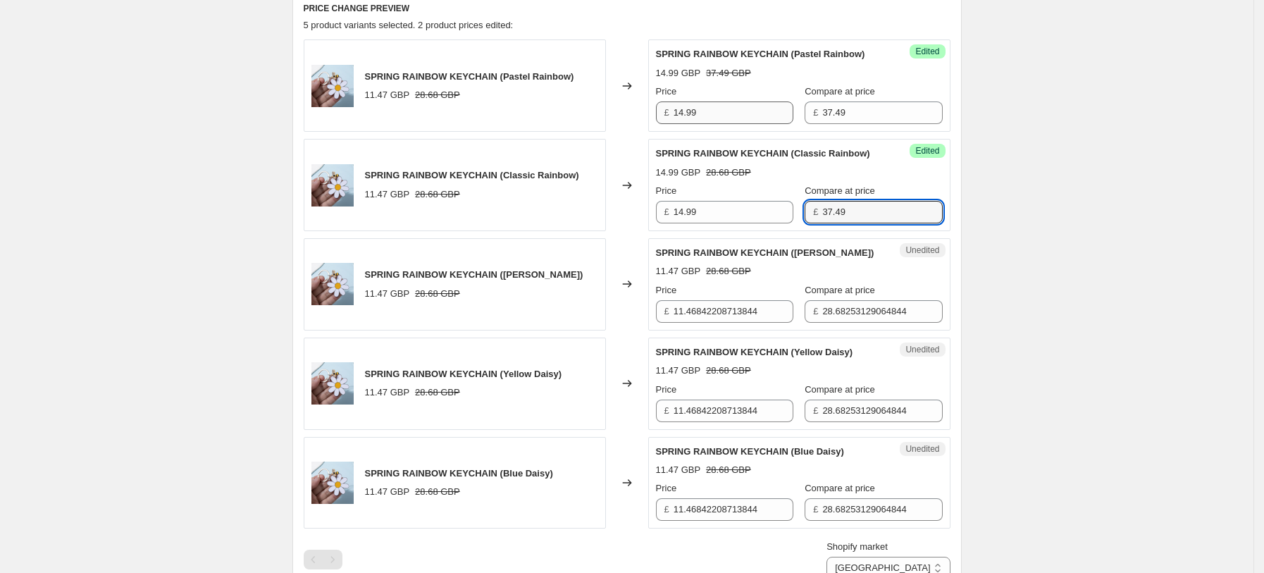
type input "37.49"
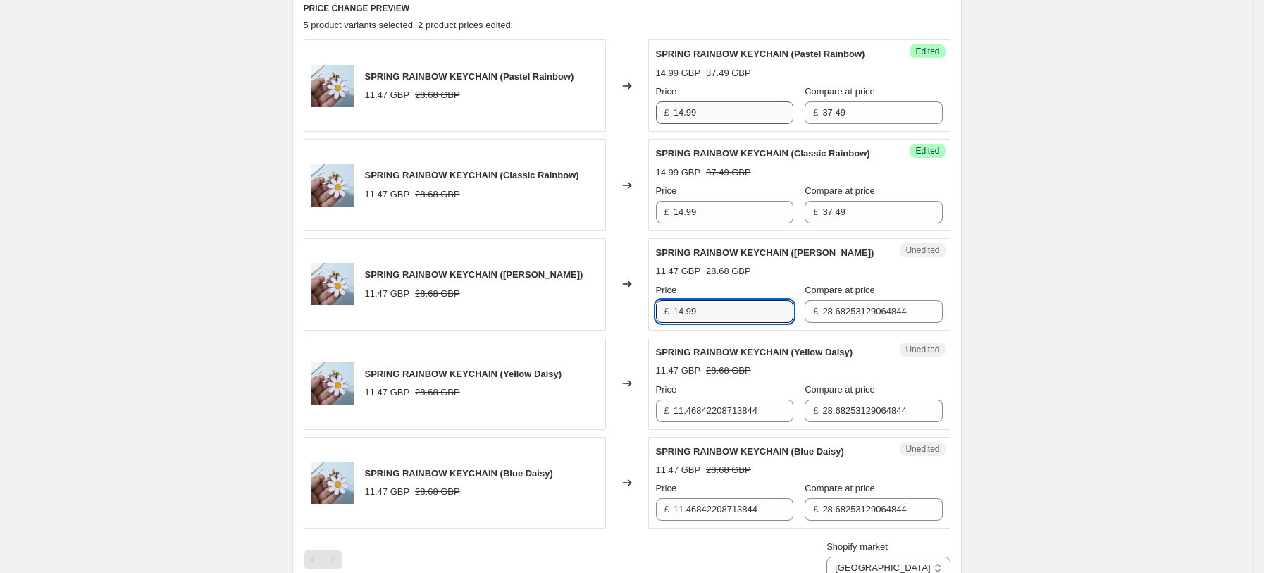
type input "14.99"
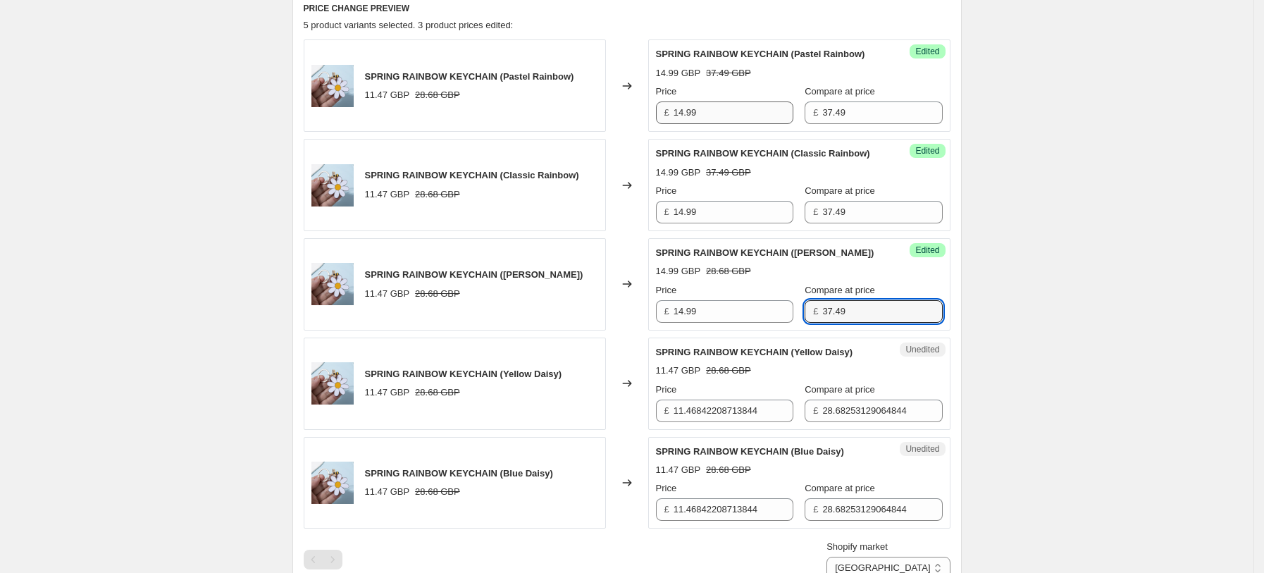
type input "37.49"
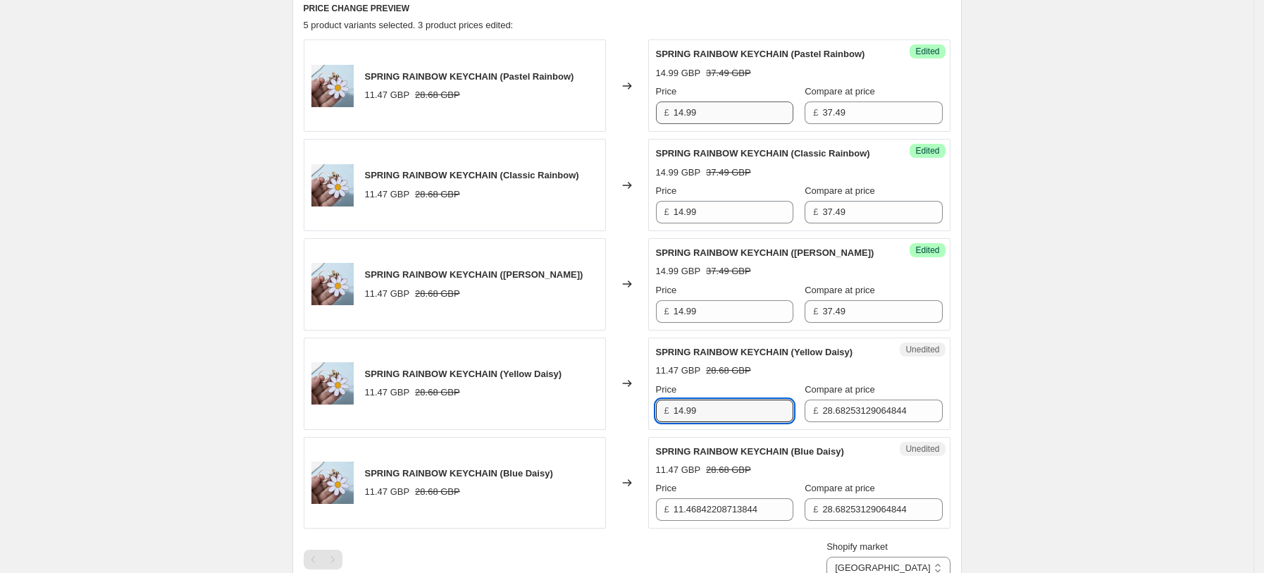
type input "14.99"
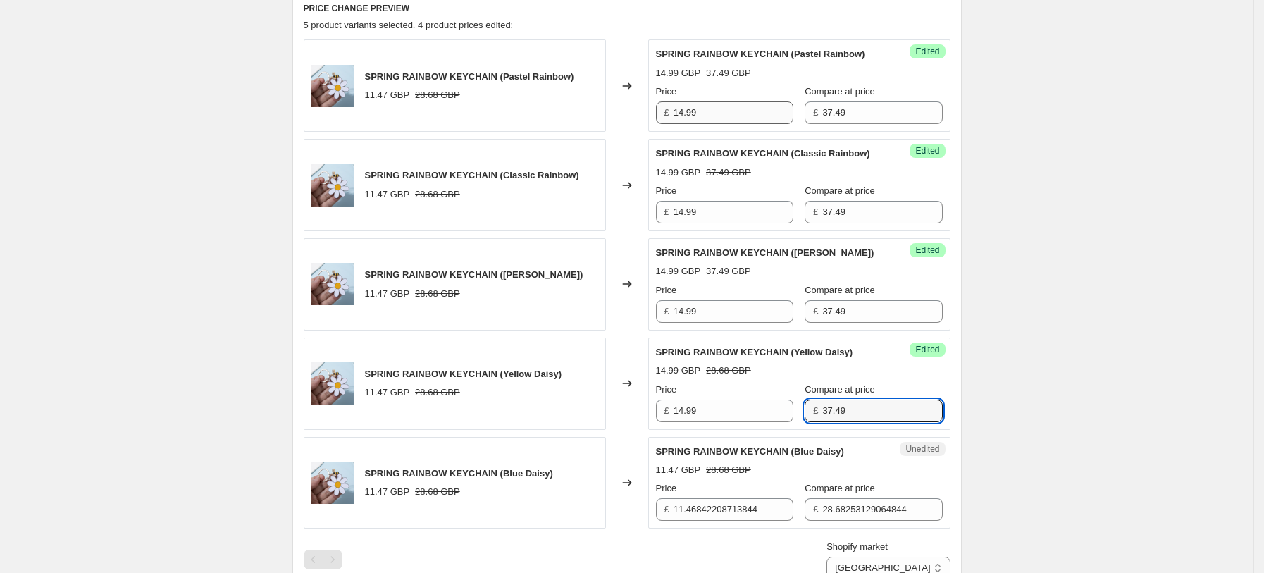
type input "37.49"
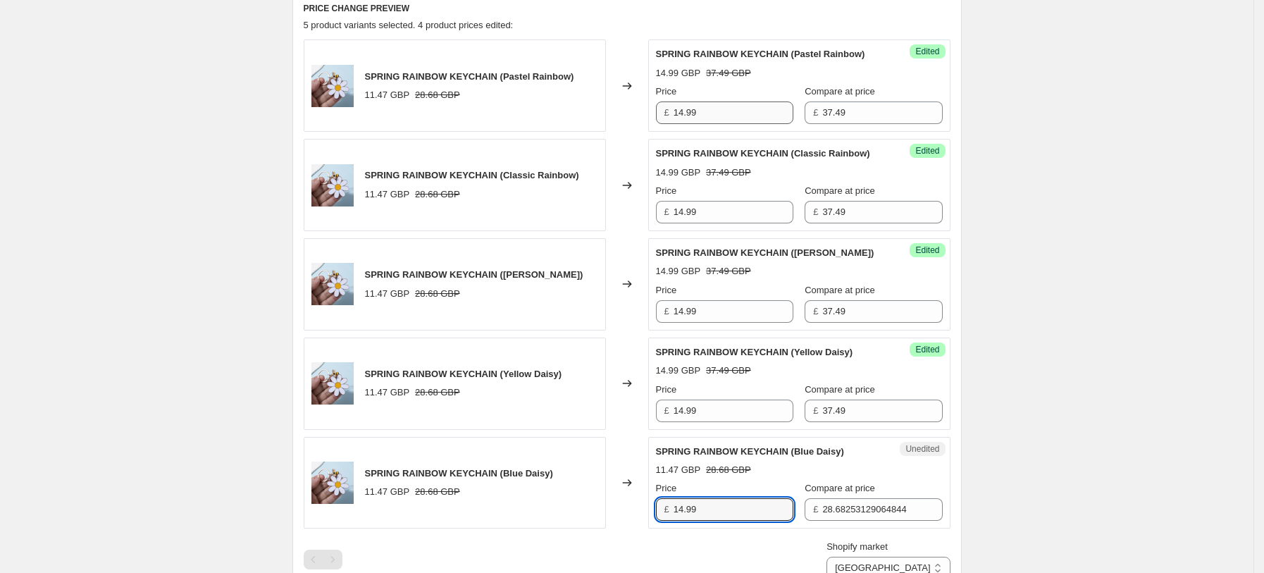
type input "14.99"
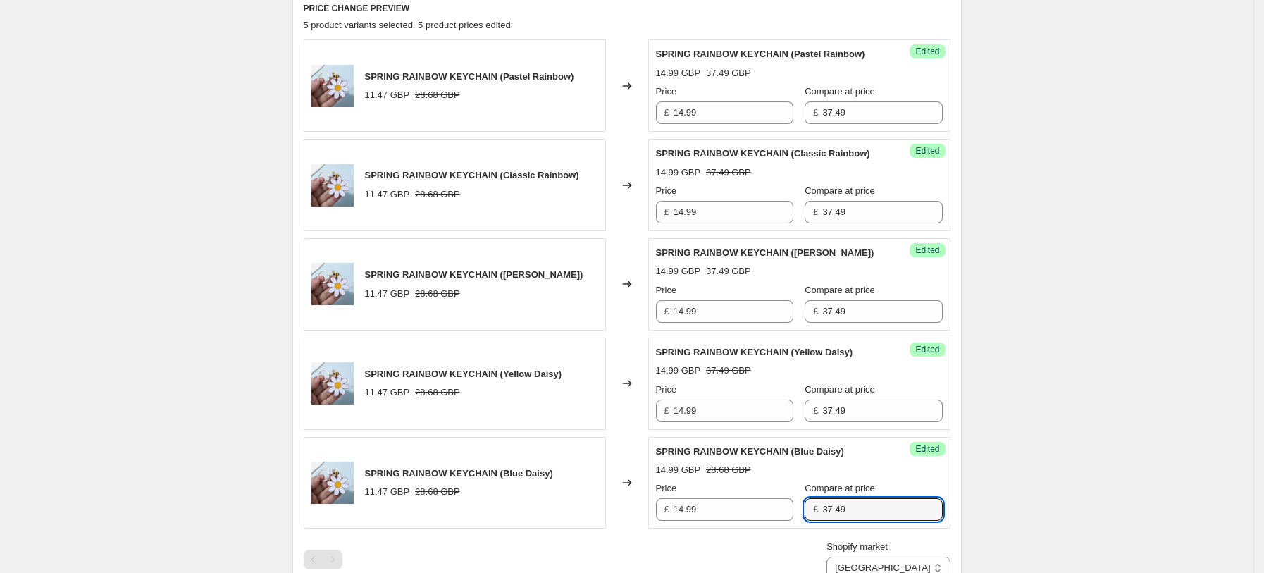
type input "37.49"
click at [1109, 293] on div "Create new price [MEDICAL_DATA]. This page is ready Create new price [MEDICAL_D…" at bounding box center [627, 321] width 1254 height 1599
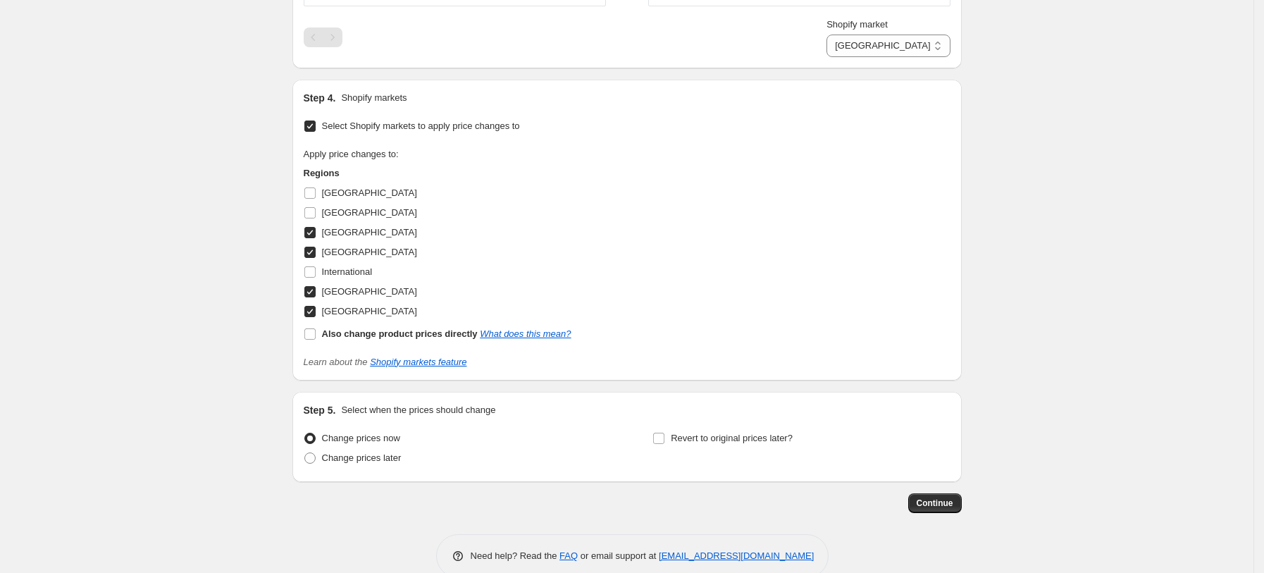
scroll to position [1026, 0]
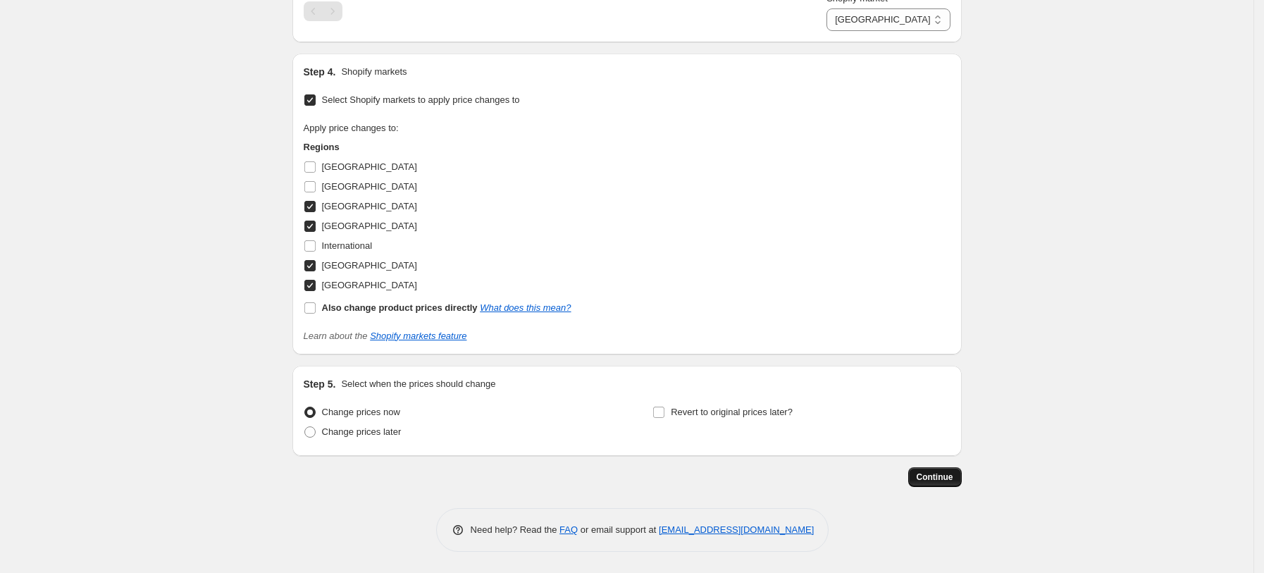
click at [934, 480] on span "Continue" at bounding box center [935, 476] width 37 height 11
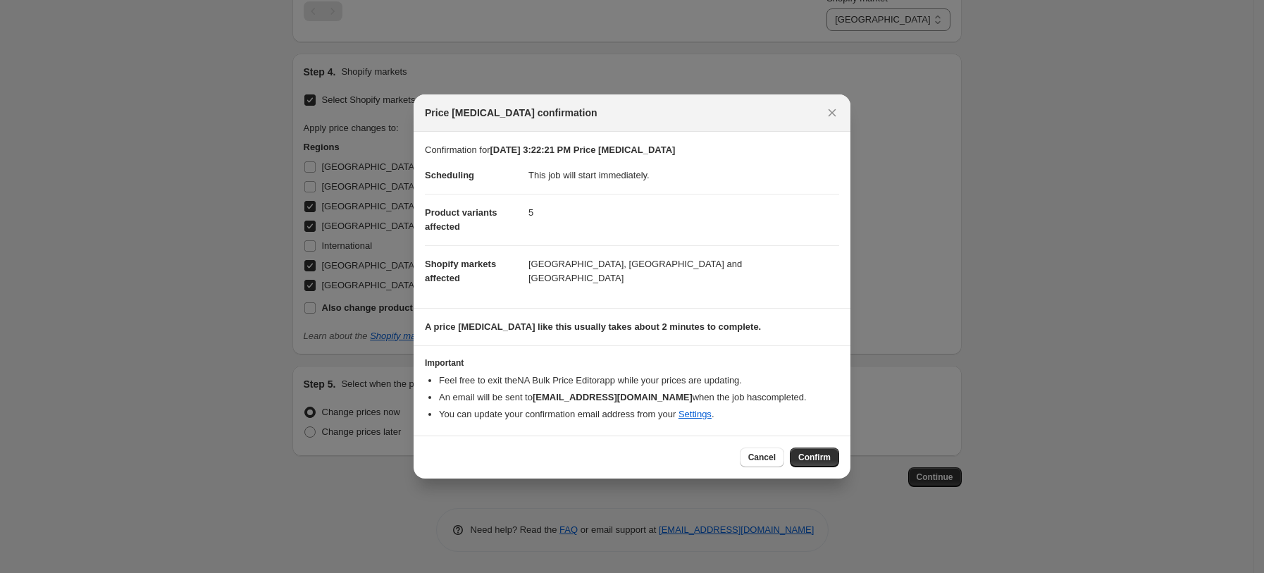
click at [801, 458] on span "Confirm" at bounding box center [814, 457] width 32 height 11
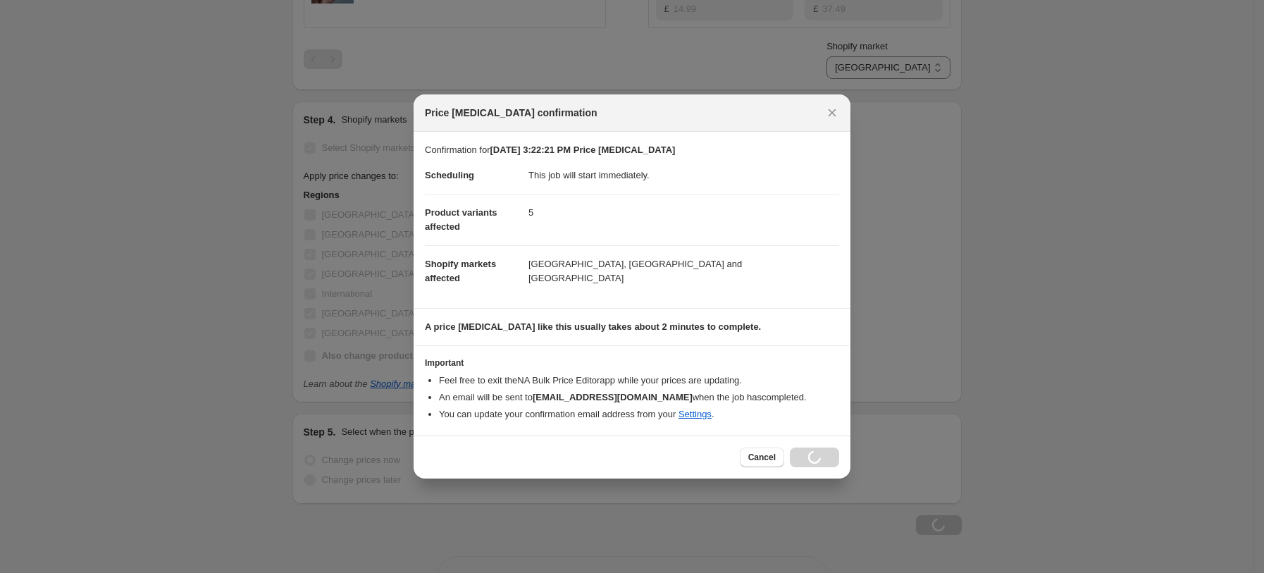
scroll to position [1074, 0]
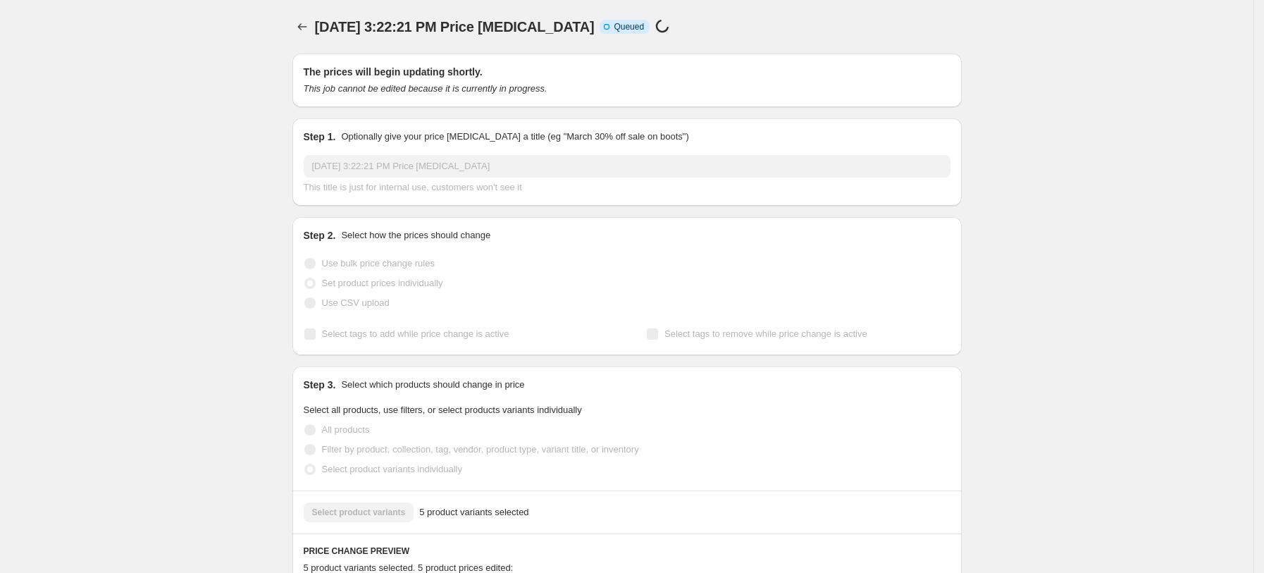
select select "34367209628"
